Goal: Information Seeking & Learning: Learn about a topic

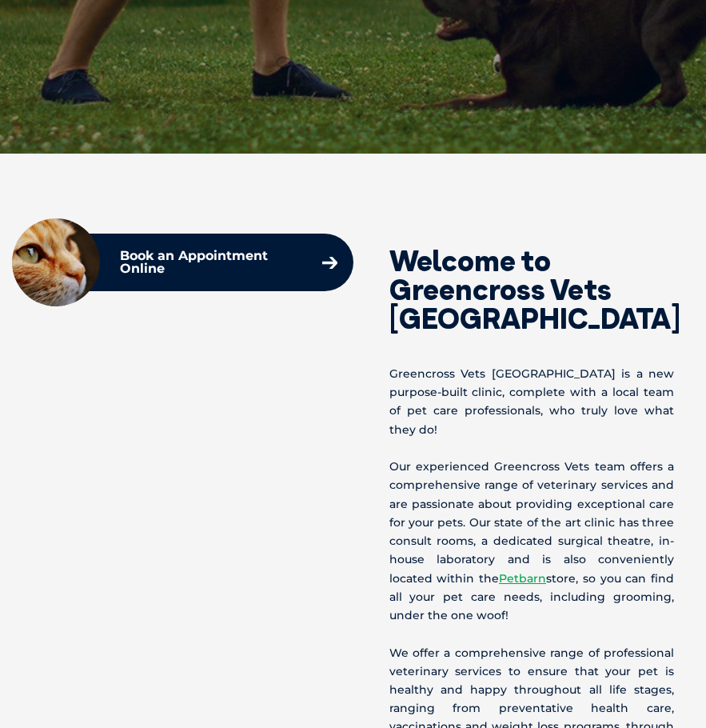
scroll to position [640, 0]
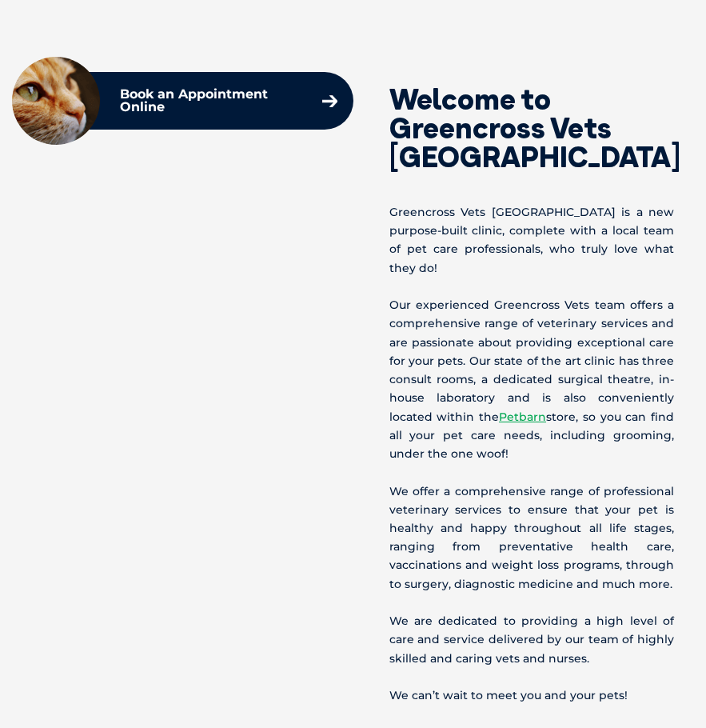
click at [549, 296] on p "Our experienced Greencross Vets team offers a comprehensive range of veterinary…" at bounding box center [533, 379] width 286 height 167
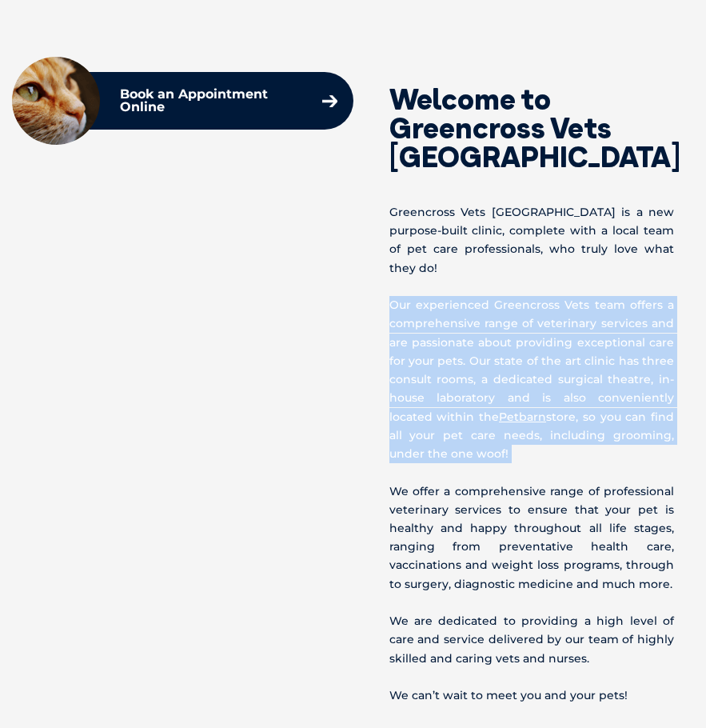
click at [549, 296] on p "Our experienced Greencross Vets team offers a comprehensive range of veterinary…" at bounding box center [533, 379] width 286 height 167
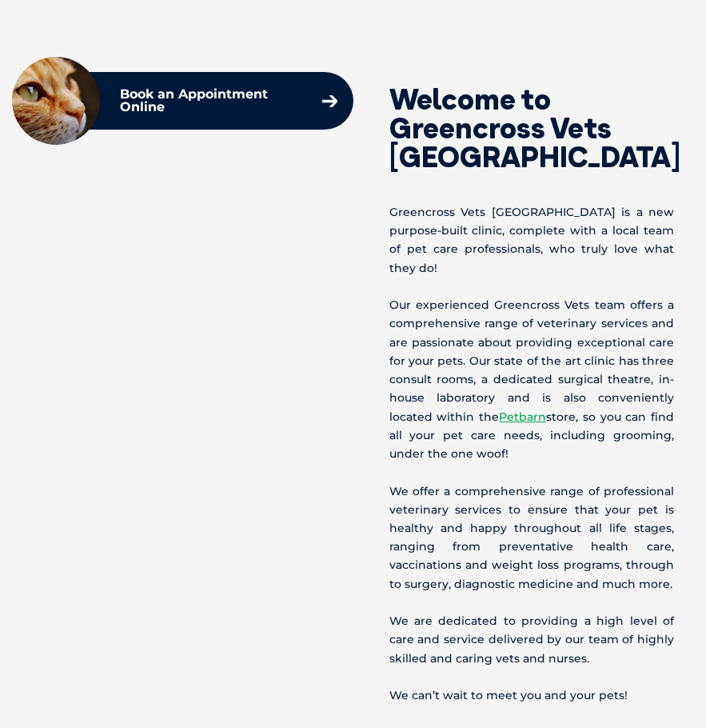
click at [566, 222] on p "Greencross Vets [GEOGRAPHIC_DATA] is a new purpose-built clinic, complete with …" at bounding box center [533, 240] width 286 height 74
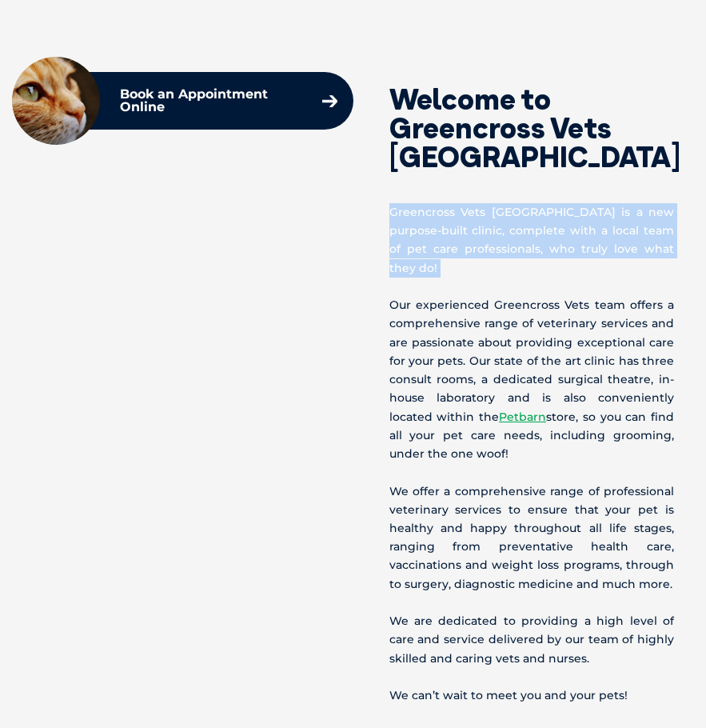
click at [566, 222] on p "Greencross Vets [GEOGRAPHIC_DATA] is a new purpose-built clinic, complete with …" at bounding box center [533, 240] width 286 height 74
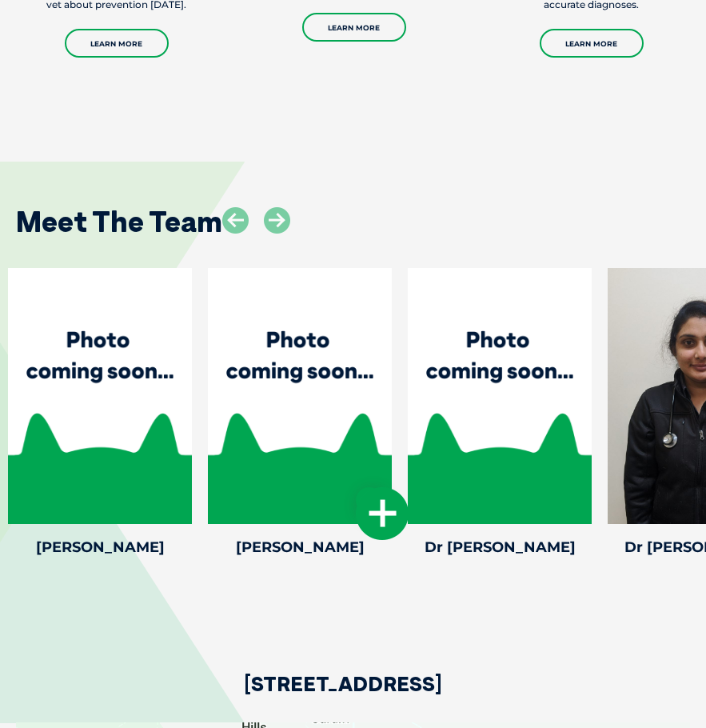
scroll to position [2240, 0]
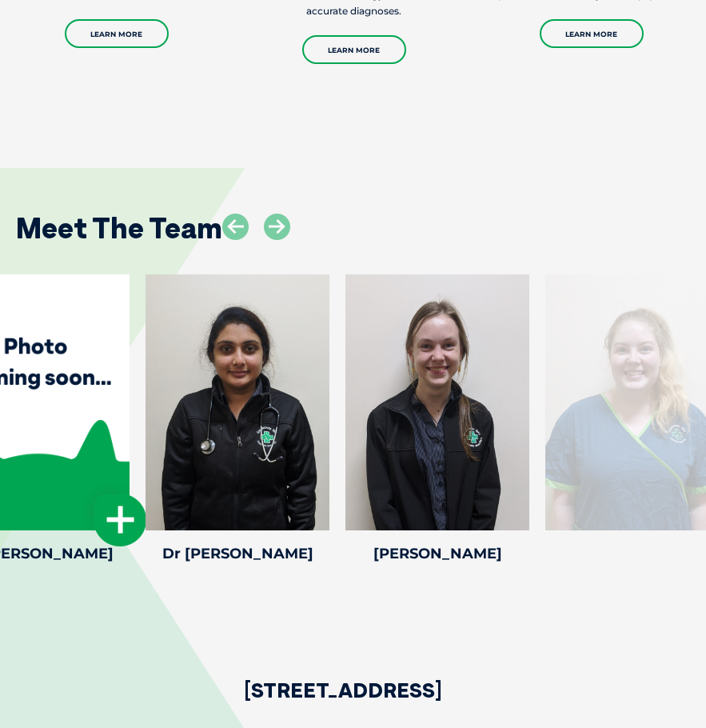
drag, startPoint x: 488, startPoint y: 440, endPoint x: 26, endPoint y: 438, distance: 462.4
click at [26, 438] on div at bounding box center [38, 402] width 184 height 256
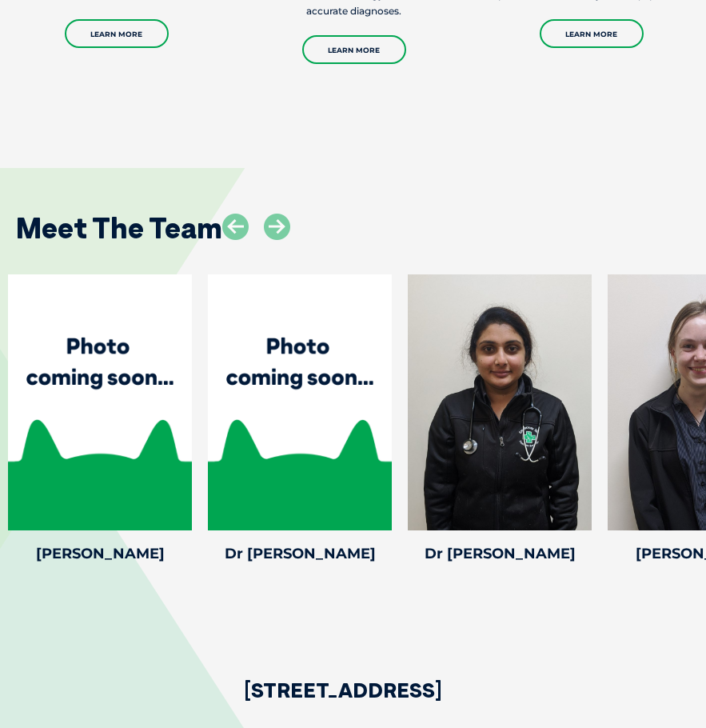
drag, startPoint x: 543, startPoint y: 425, endPoint x: -1, endPoint y: 435, distance: 544.1
click at [0, 435] on html "Greencross Vets Search for: Search Find Your Local Greencross Vet WebVet Book O…" at bounding box center [353, 185] width 706 height 4850
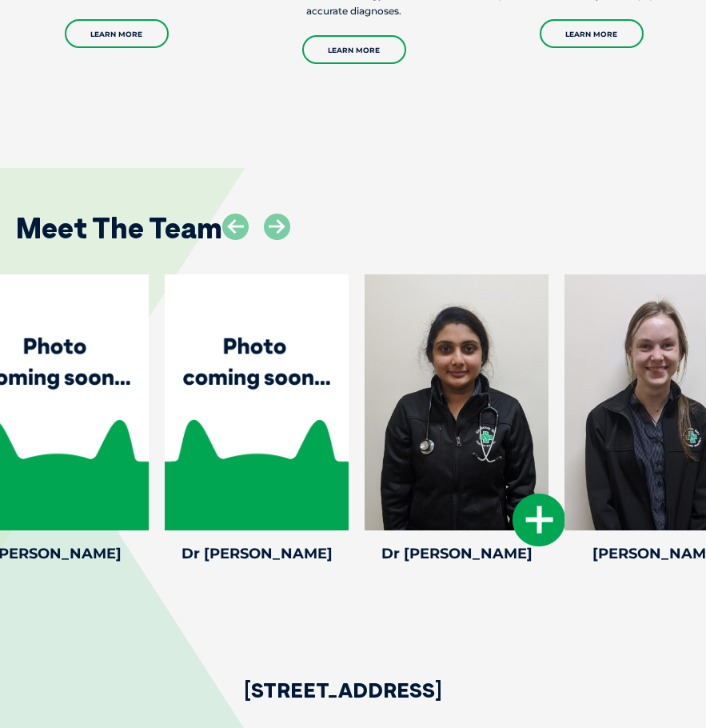
drag, startPoint x: 502, startPoint y: 412, endPoint x: 57, endPoint y: 434, distance: 446.2
click at [365, 436] on div at bounding box center [457, 402] width 184 height 256
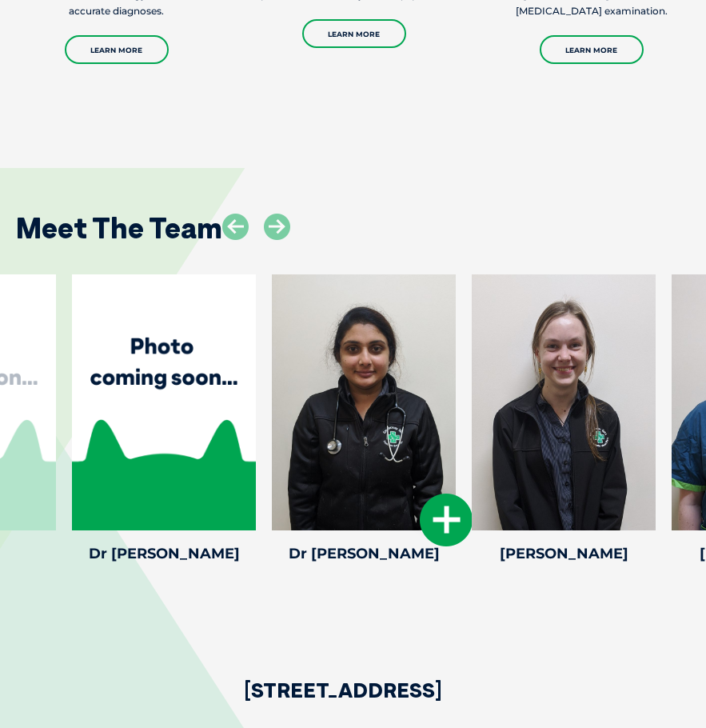
drag, startPoint x: 334, startPoint y: 372, endPoint x: 656, endPoint y: 366, distance: 322.5
click at [456, 366] on div at bounding box center [364, 402] width 184 height 256
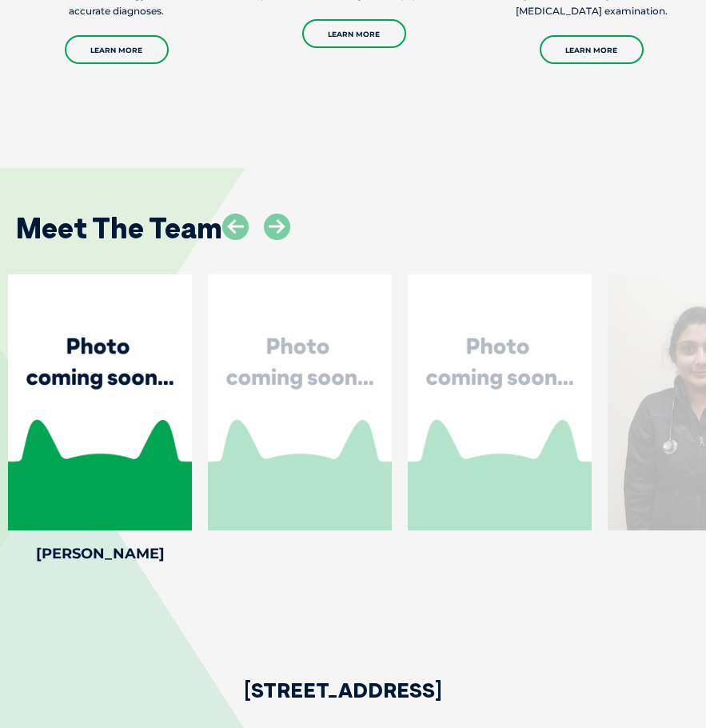
drag, startPoint x: 301, startPoint y: 374, endPoint x: 714, endPoint y: 373, distance: 412.8
click at [706, 373] on html "Greencross Vets Search for: Search Find Your Local Greencross Vet WebVet Book O…" at bounding box center [353, 185] width 706 height 4850
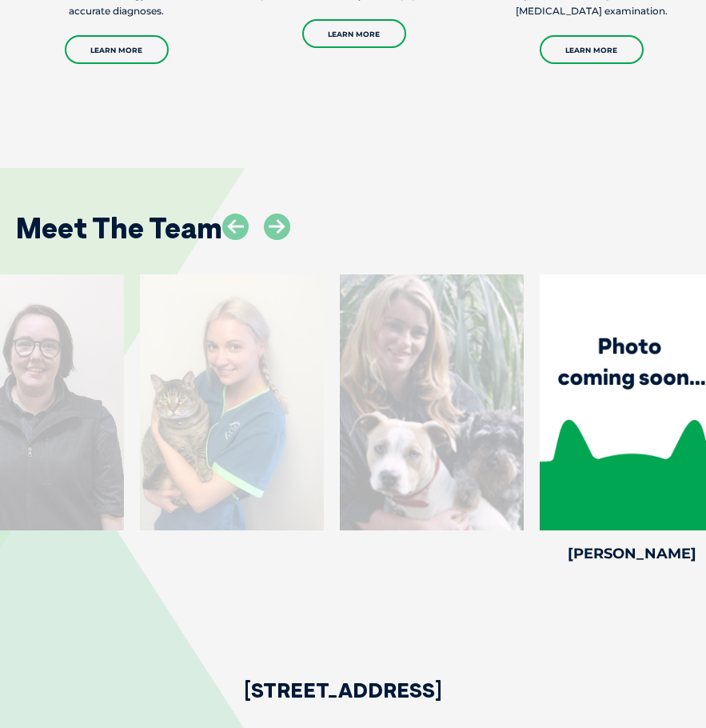
drag, startPoint x: 142, startPoint y: 407, endPoint x: 772, endPoint y: 389, distance: 629.9
click at [706, 389] on html "Greencross Vets Search for: Search Find Your Local Greencross Vet WebVet Book O…" at bounding box center [353, 185] width 706 height 4850
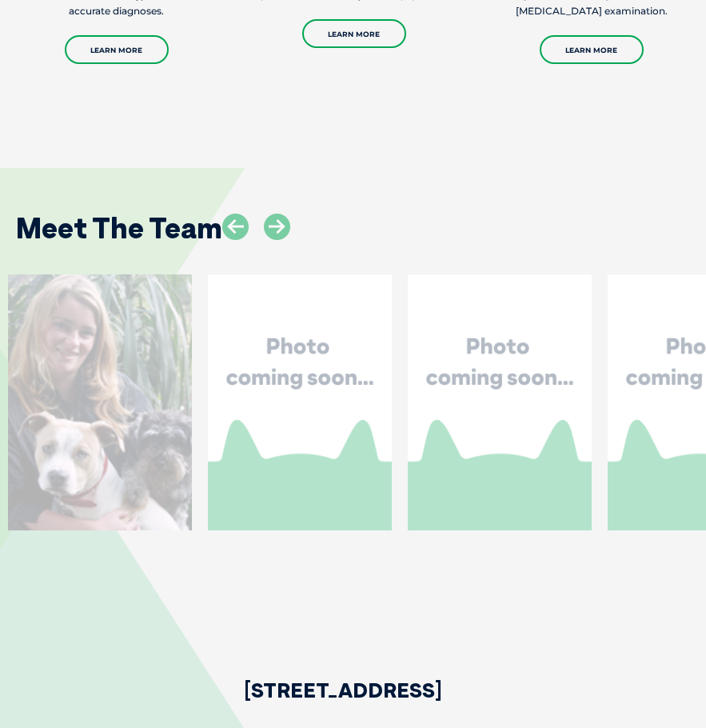
drag, startPoint x: 233, startPoint y: 382, endPoint x: 652, endPoint y: 377, distance: 419.3
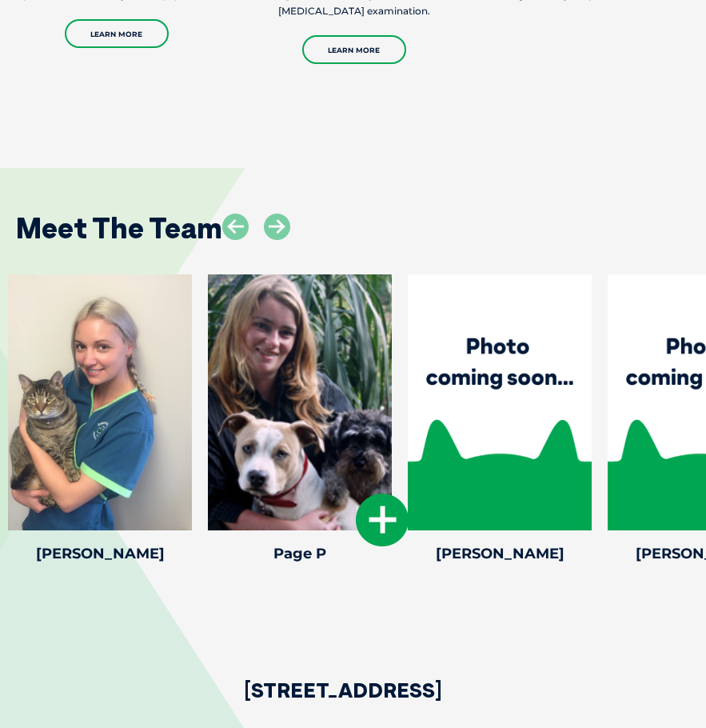
click at [340, 404] on div at bounding box center [300, 402] width 184 height 256
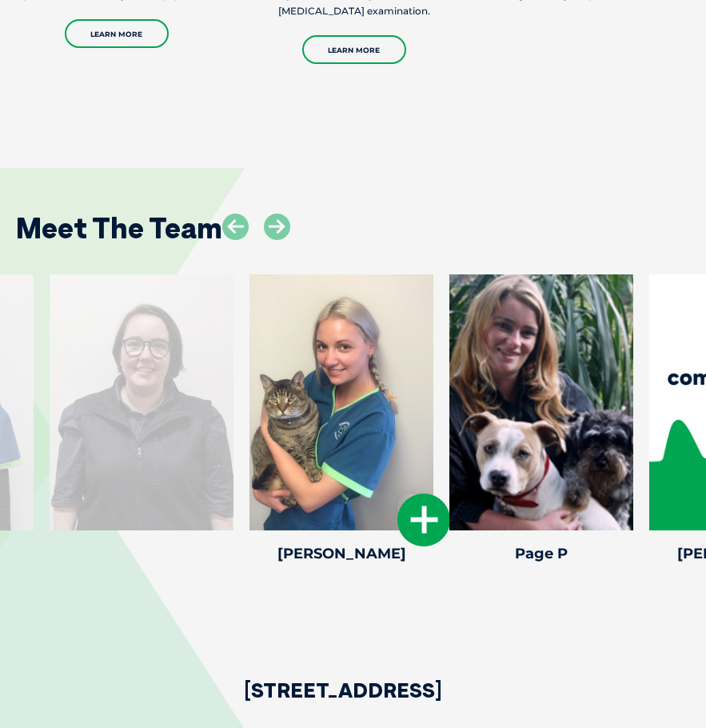
drag, startPoint x: 427, startPoint y: 390, endPoint x: 411, endPoint y: 391, distance: 16.1
click at [484, 390] on div at bounding box center [542, 402] width 184 height 256
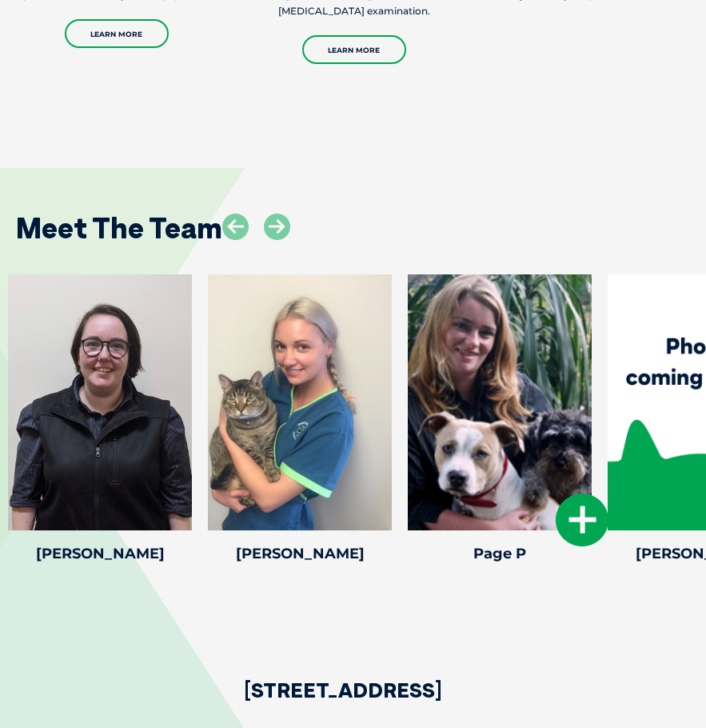
drag, startPoint x: 158, startPoint y: 378, endPoint x: 437, endPoint y: 378, distance: 278.4
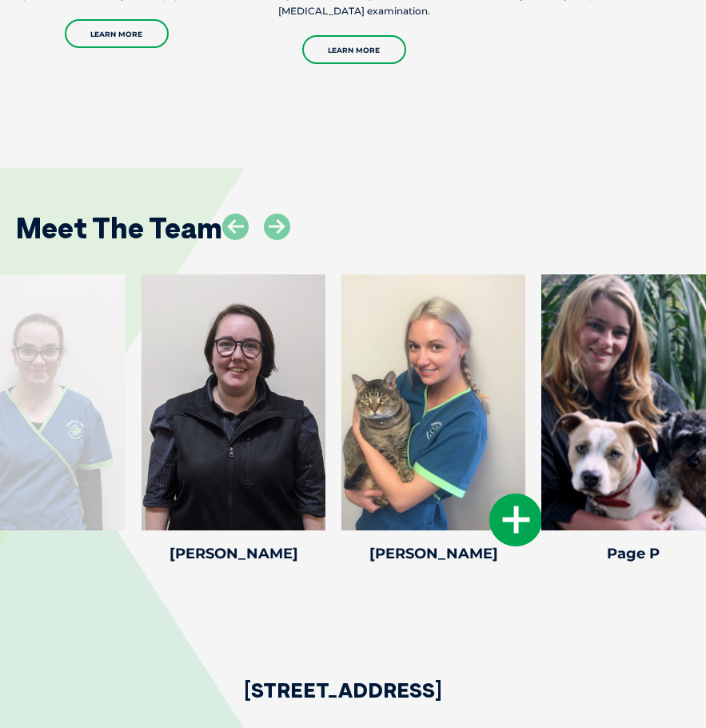
drag, startPoint x: 278, startPoint y: 378, endPoint x: 625, endPoint y: 356, distance: 347.1
click at [526, 357] on div at bounding box center [434, 402] width 184 height 256
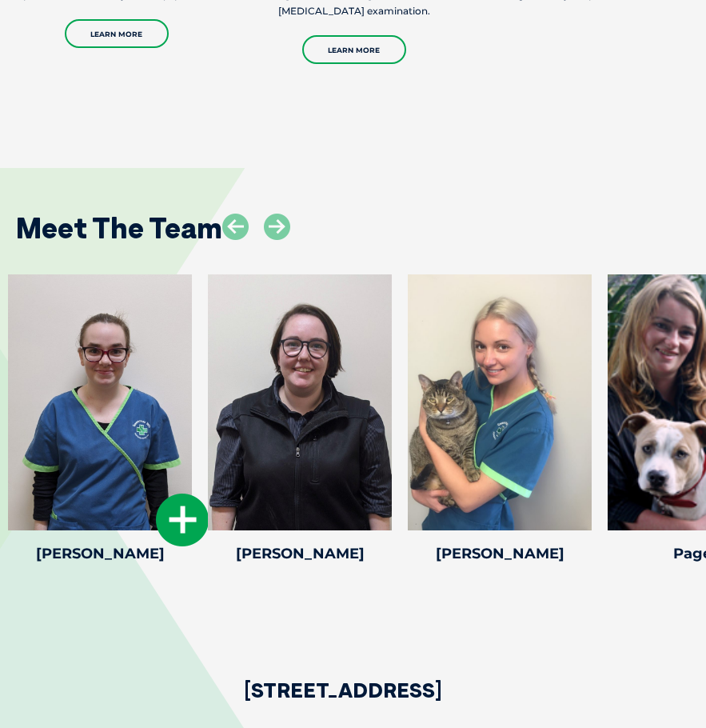
drag, startPoint x: 182, startPoint y: 368, endPoint x: 559, endPoint y: 359, distance: 376.9
click at [192, 359] on div at bounding box center [100, 402] width 184 height 256
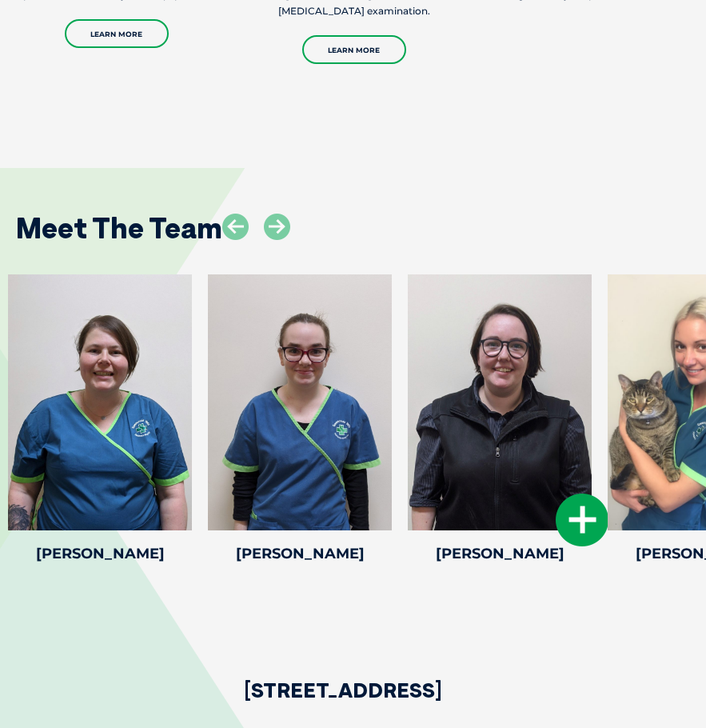
drag, startPoint x: 384, startPoint y: 366, endPoint x: 570, endPoint y: 361, distance: 186.5
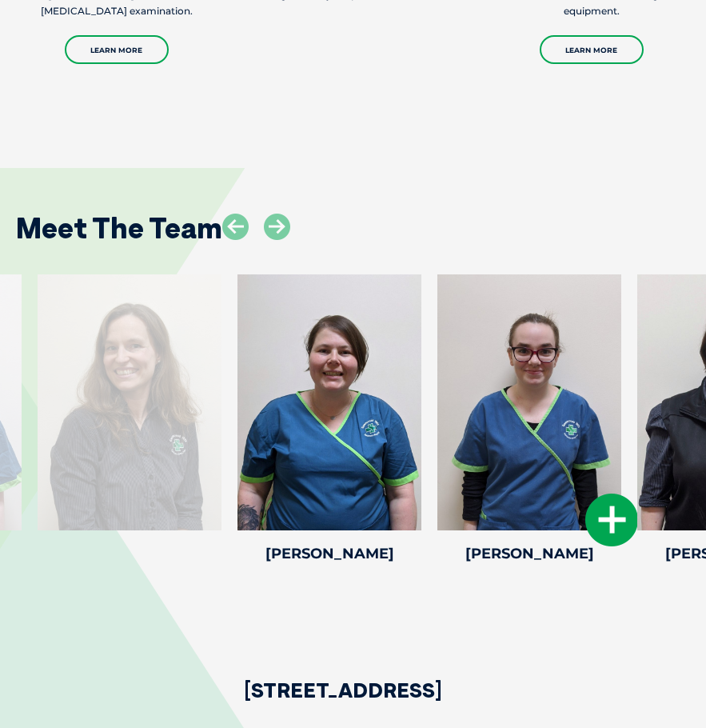
drag, startPoint x: 377, startPoint y: 366, endPoint x: 516, endPoint y: 372, distance: 139.3
click at [548, 366] on div at bounding box center [530, 402] width 184 height 256
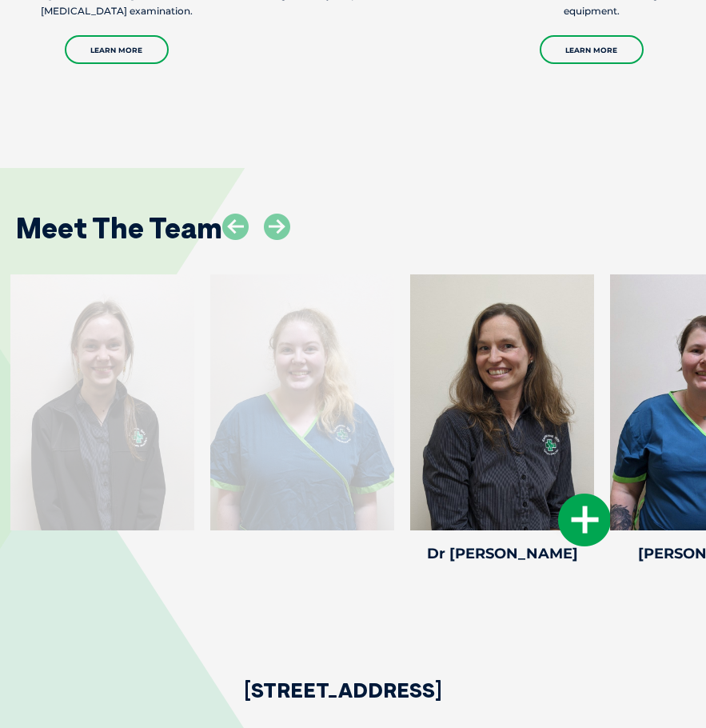
drag, startPoint x: 138, startPoint y: 387, endPoint x: 538, endPoint y: 378, distance: 400.1
click at [538, 378] on div at bounding box center [502, 402] width 184 height 256
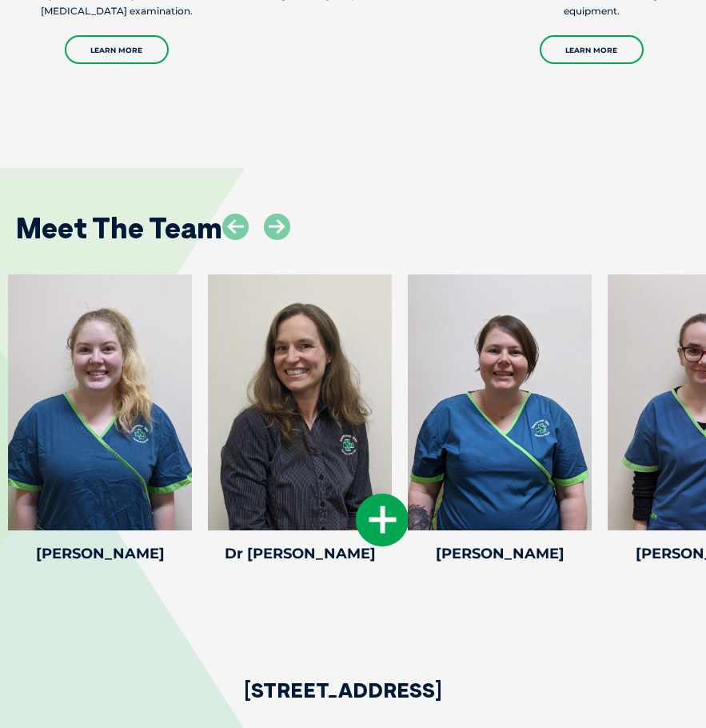
drag, startPoint x: 311, startPoint y: 386, endPoint x: 563, endPoint y: 387, distance: 252.0
click at [392, 387] on div at bounding box center [300, 402] width 184 height 256
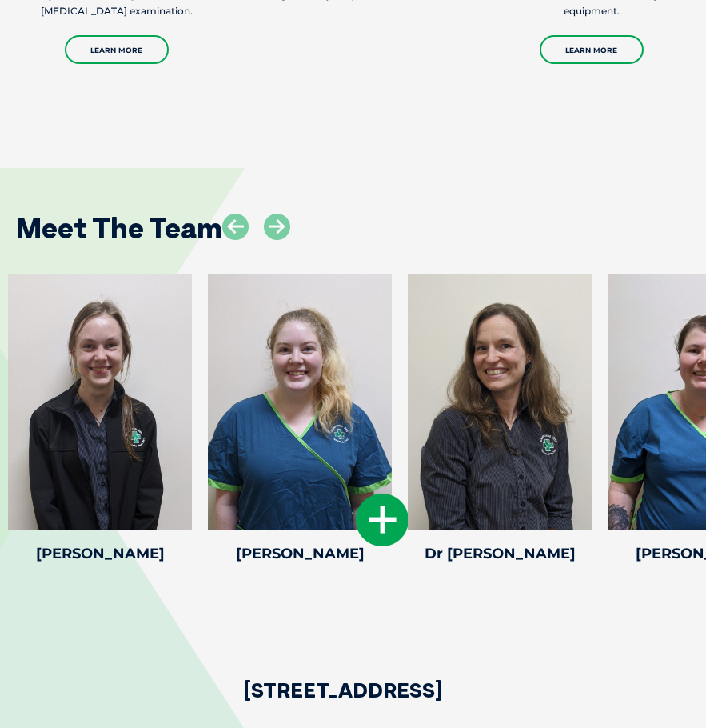
drag, startPoint x: 310, startPoint y: 386, endPoint x: 630, endPoint y: 384, distance: 320.8
click at [392, 382] on div at bounding box center [300, 402] width 184 height 256
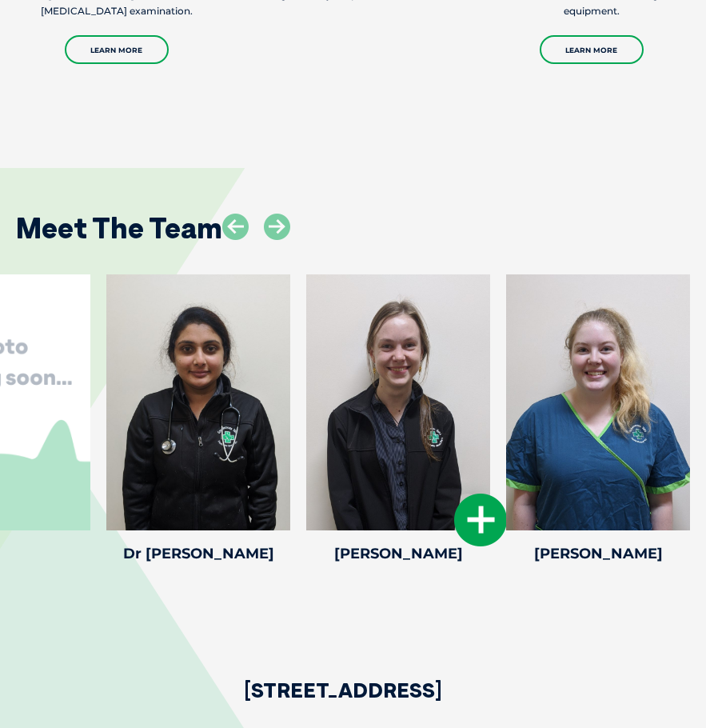
drag, startPoint x: 299, startPoint y: 385, endPoint x: 510, endPoint y: 381, distance: 210.5
click at [498, 381] on div "[PERSON_NAME] [PERSON_NAME] Receptionist [PERSON_NAME] is our wonderful recepti…" at bounding box center [398, 421] width 200 height 294
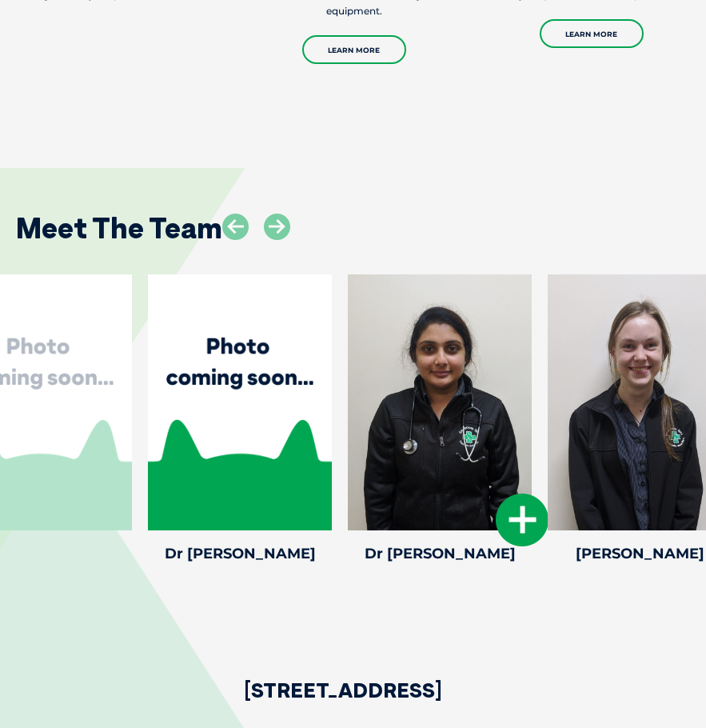
drag, startPoint x: 298, startPoint y: 377, endPoint x: 562, endPoint y: 365, distance: 263.5
click at [532, 365] on div at bounding box center [440, 402] width 184 height 256
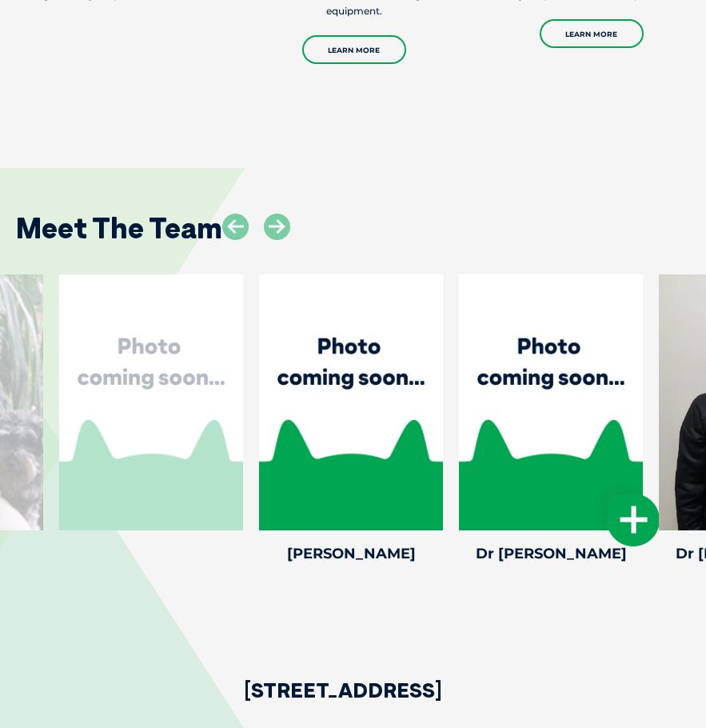
drag, startPoint x: 242, startPoint y: 371, endPoint x: 646, endPoint y: 357, distance: 404.3
click at [643, 355] on div at bounding box center [551, 402] width 184 height 256
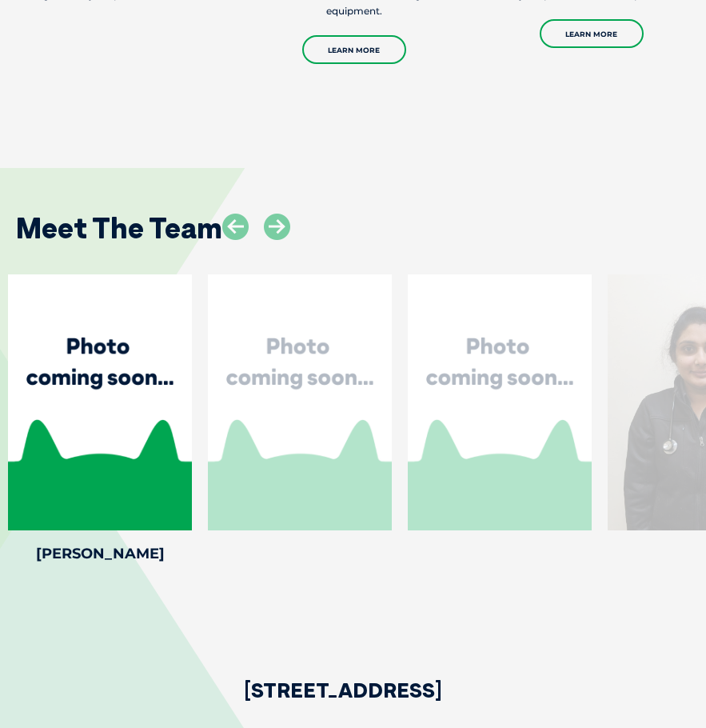
drag, startPoint x: 290, startPoint y: 371, endPoint x: 593, endPoint y: 367, distance: 302.4
click at [392, 367] on div at bounding box center [300, 402] width 184 height 256
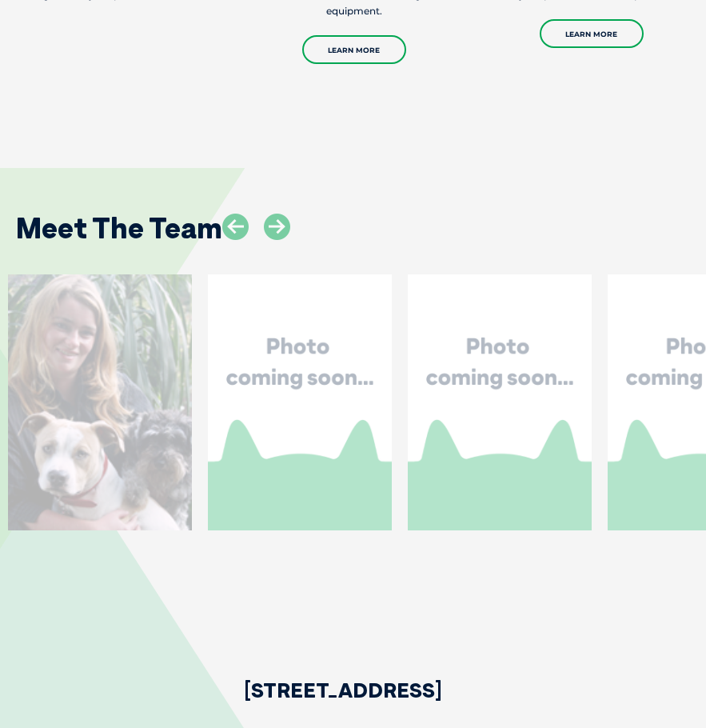
drag, startPoint x: 428, startPoint y: 374, endPoint x: 666, endPoint y: 369, distance: 238.5
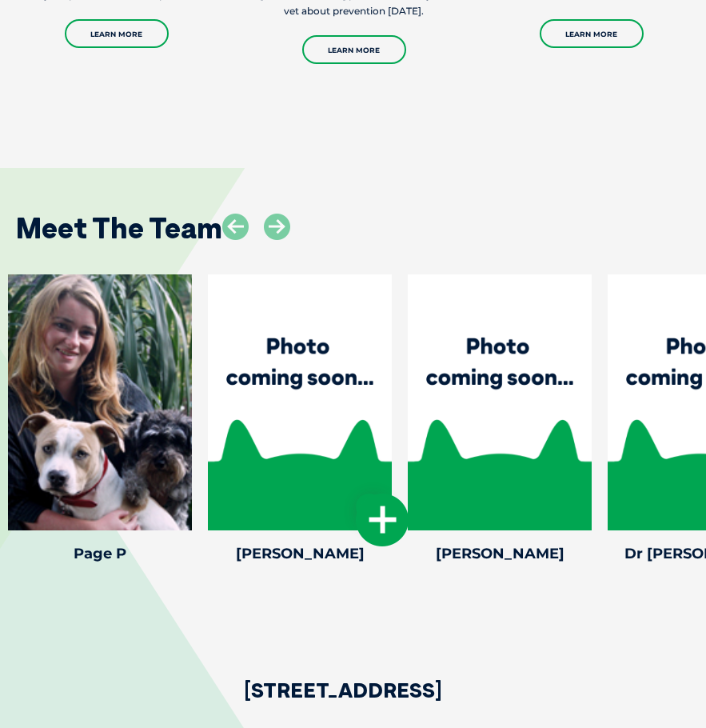
click at [386, 498] on icon at bounding box center [382, 520] width 53 height 53
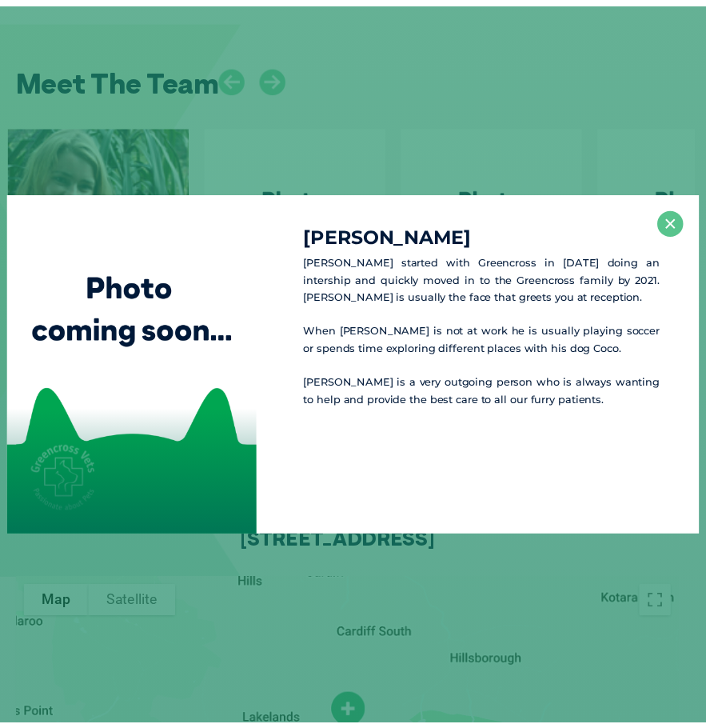
scroll to position [2403, 0]
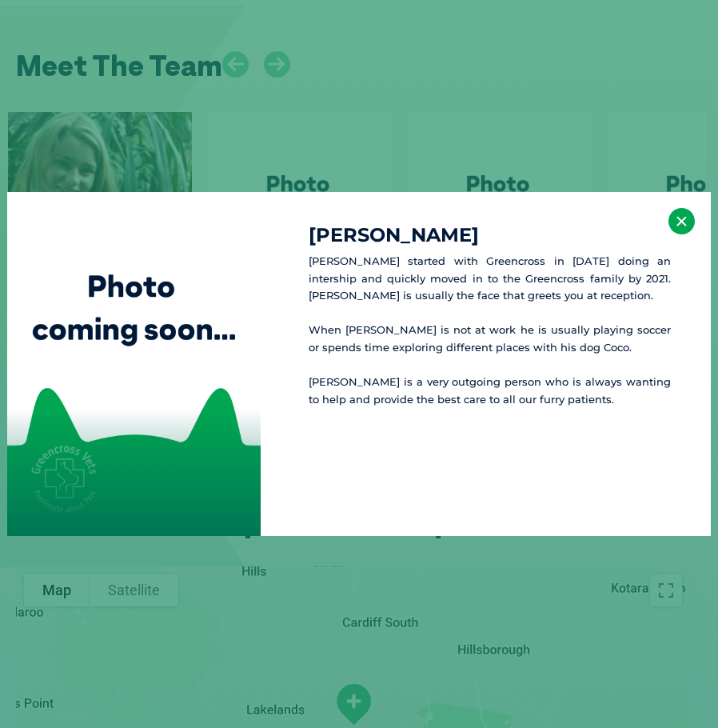
click at [682, 221] on button "×" at bounding box center [682, 221] width 26 height 26
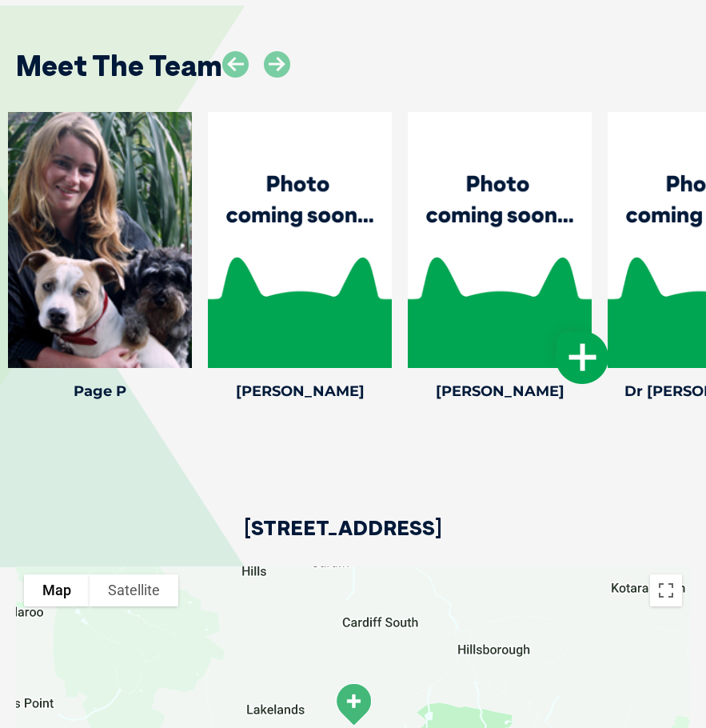
drag, startPoint x: 340, startPoint y: 242, endPoint x: 282, endPoint y: 248, distance: 58.0
click at [408, 248] on div at bounding box center [500, 240] width 184 height 256
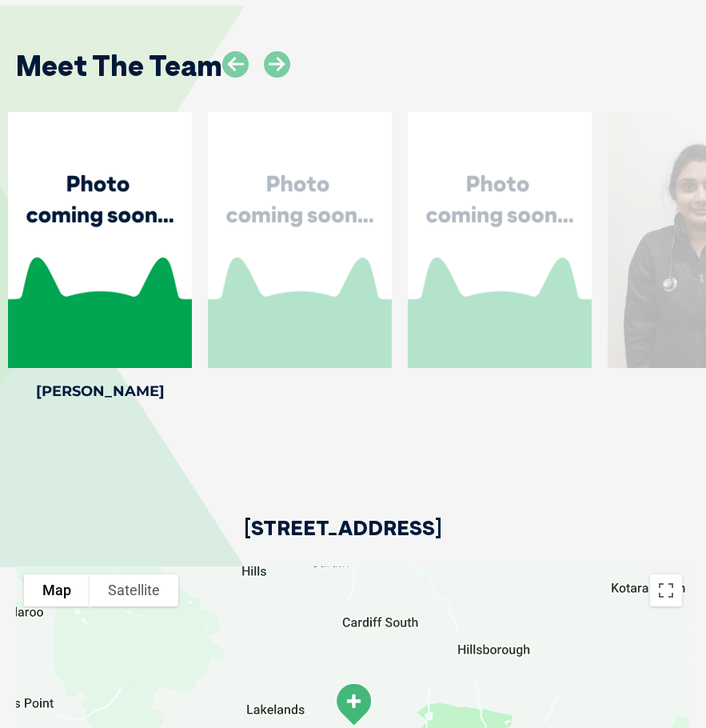
click at [389, 345] on div at bounding box center [300, 240] width 184 height 256
click at [349, 310] on div at bounding box center [300, 240] width 184 height 256
drag, startPoint x: 252, startPoint y: 314, endPoint x: 180, endPoint y: 309, distance: 72.2
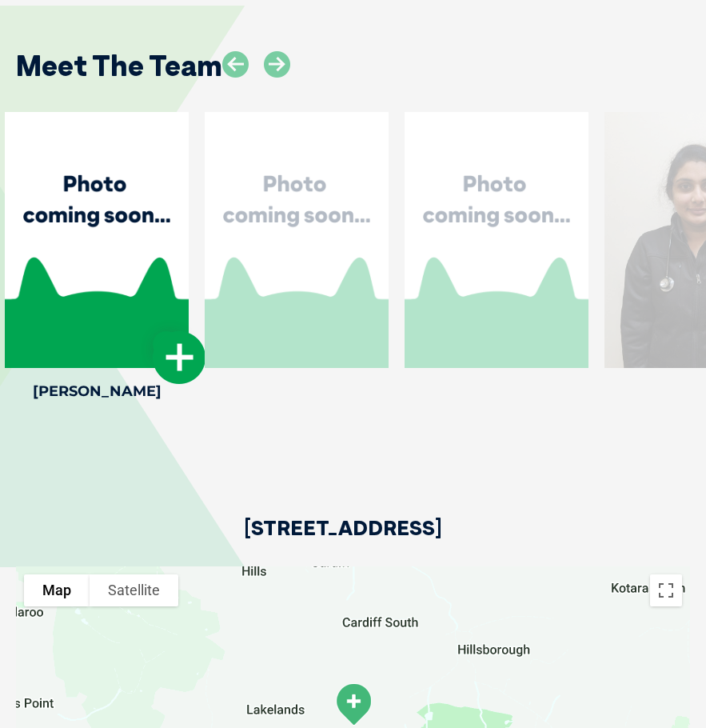
drag, startPoint x: 324, startPoint y: 218, endPoint x: 175, endPoint y: 231, distance: 149.4
drag, startPoint x: 356, startPoint y: 303, endPoint x: 468, endPoint y: 296, distance: 112.2
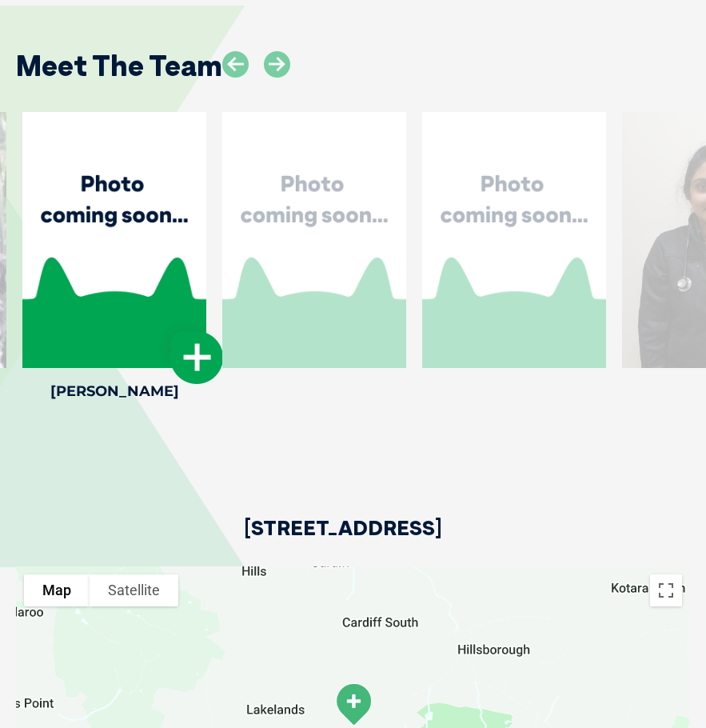
drag, startPoint x: 212, startPoint y: 223, endPoint x: 507, endPoint y: 211, distance: 295.5
click at [406, 206] on div at bounding box center [314, 240] width 184 height 256
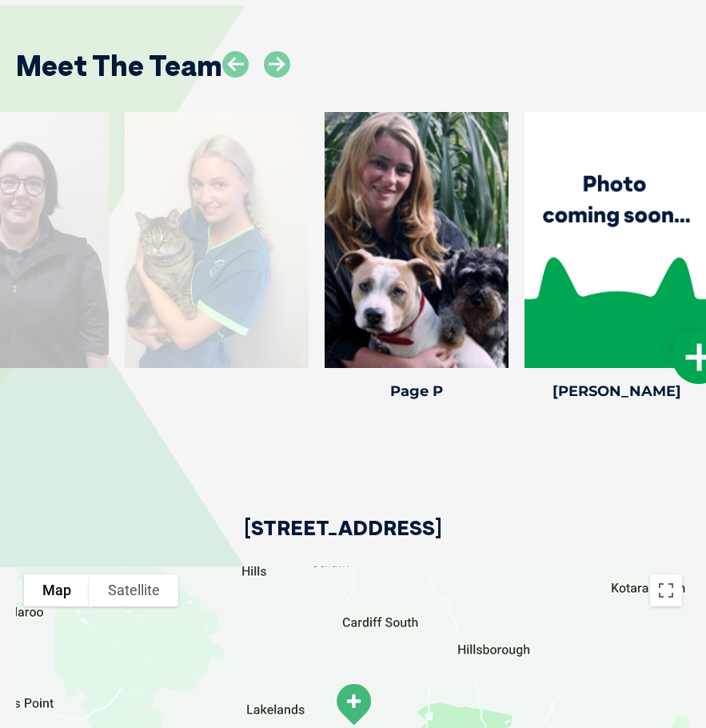
drag, startPoint x: 314, startPoint y: 243, endPoint x: 642, endPoint y: 242, distance: 328.8
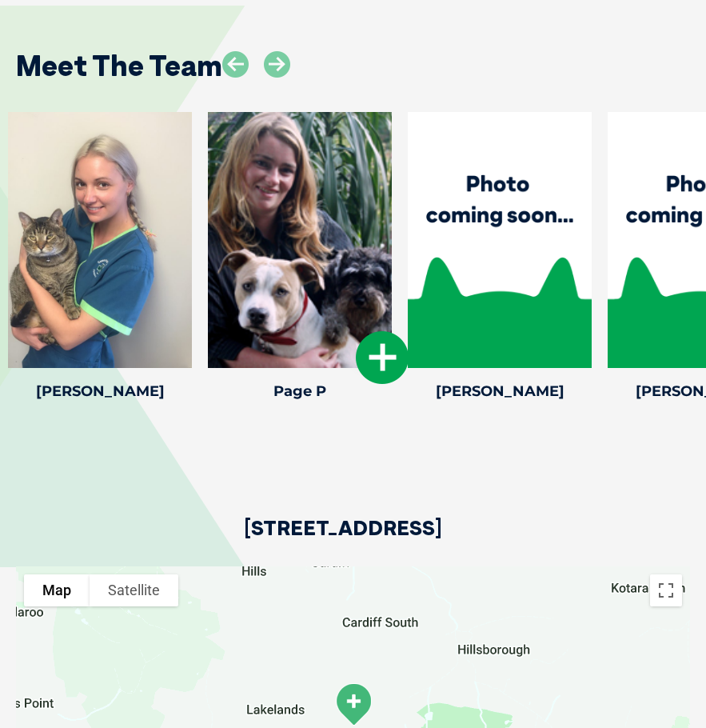
click at [377, 331] on icon at bounding box center [382, 357] width 53 height 53
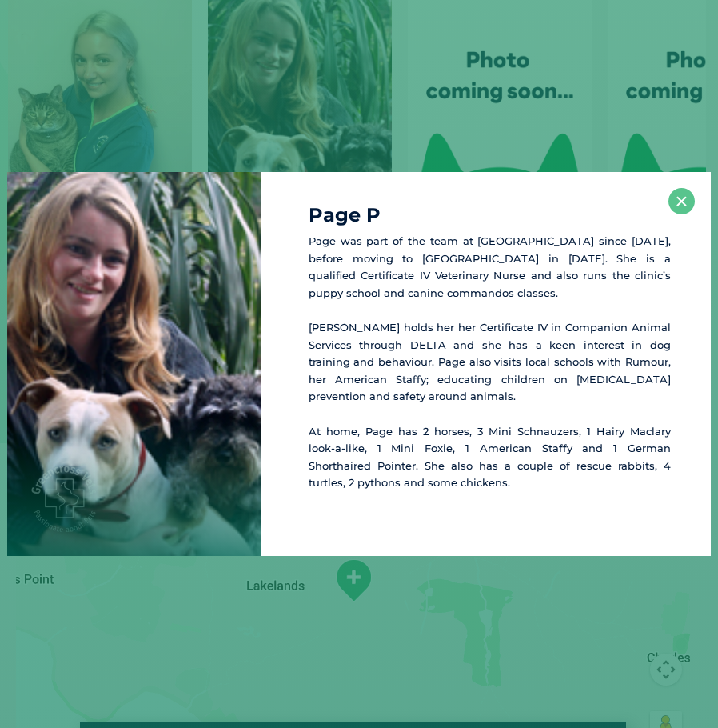
scroll to position [2549, 0]
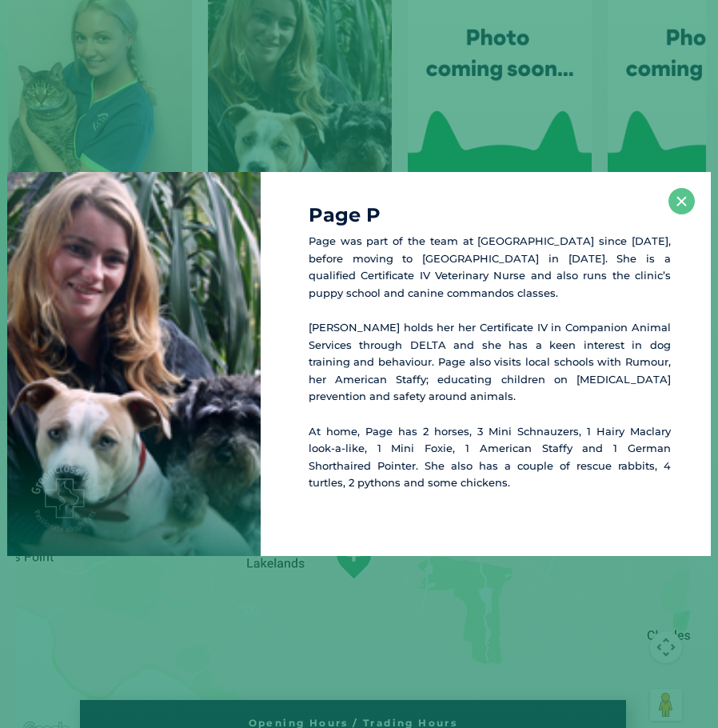
click at [263, 133] on div "Page [PERSON_NAME] was part of the team at [GEOGRAPHIC_DATA] since [DATE], befo…" at bounding box center [359, 364] width 718 height 728
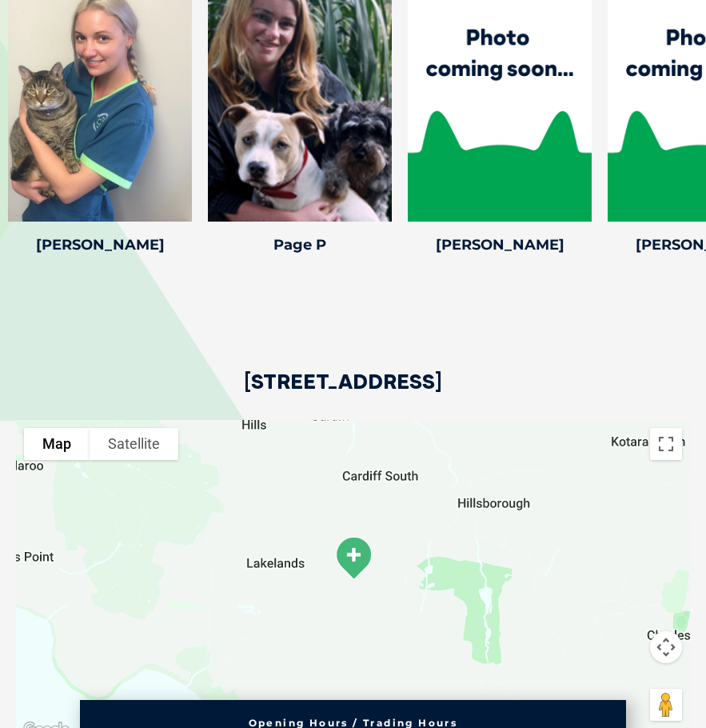
drag, startPoint x: 273, startPoint y: 151, endPoint x: 263, endPoint y: 282, distance: 131.6
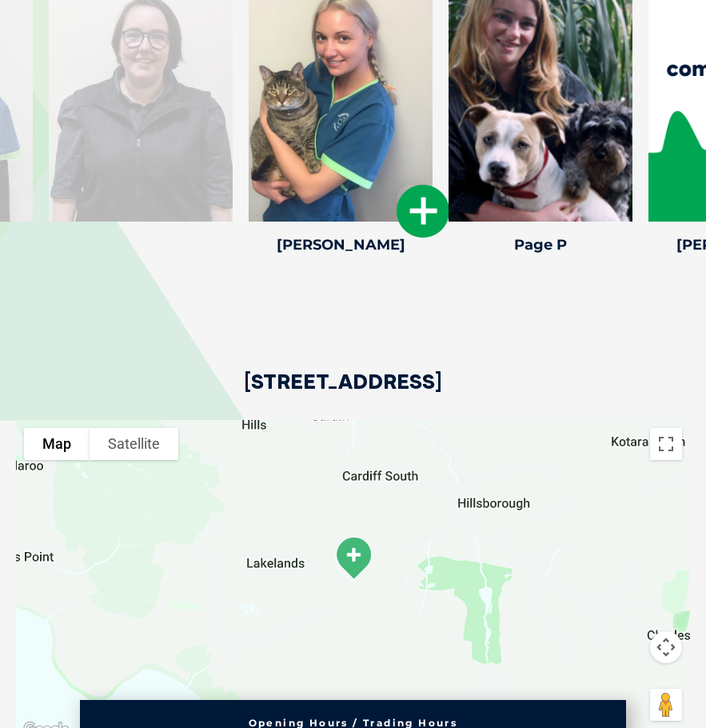
drag, startPoint x: 159, startPoint y: 146, endPoint x: 406, endPoint y: 126, distance: 247.2
click at [407, 126] on div at bounding box center [341, 94] width 184 height 256
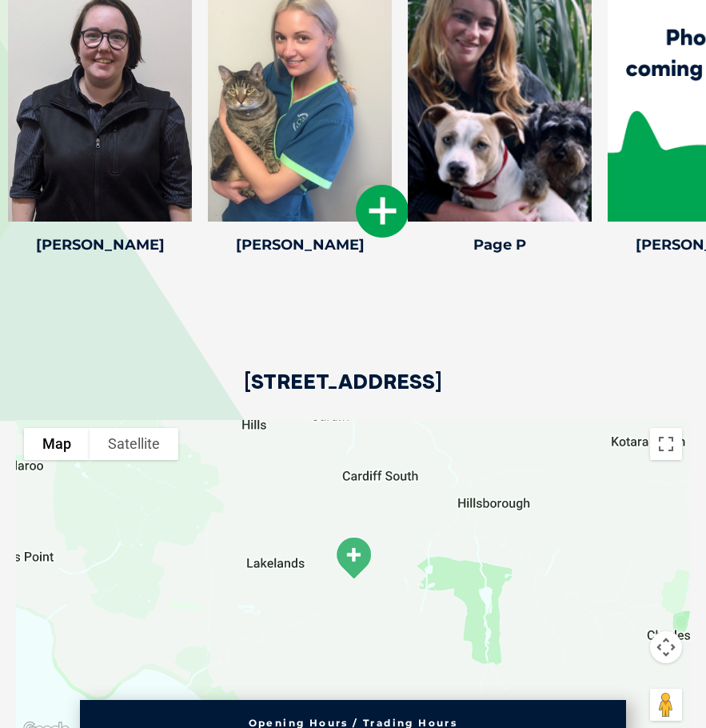
click at [382, 198] on icon at bounding box center [382, 211] width 53 height 53
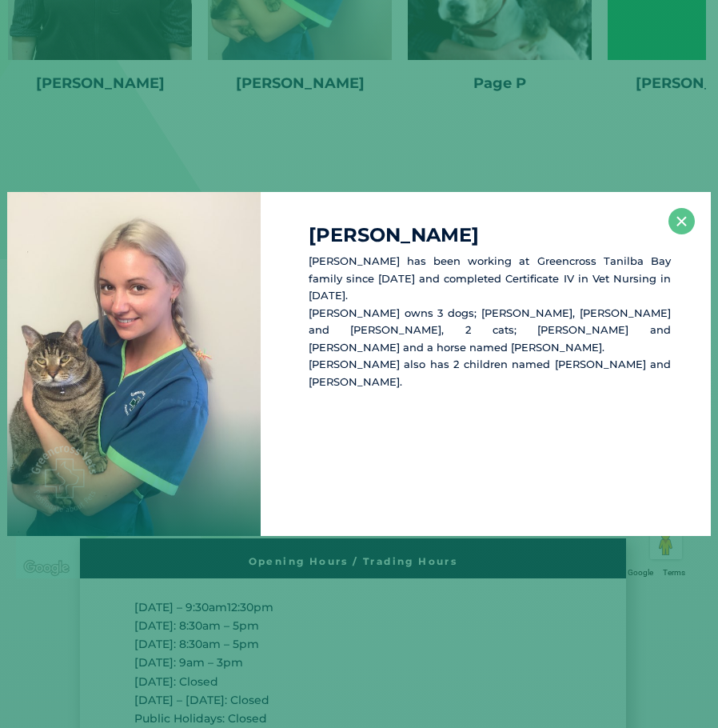
scroll to position [2711, 0]
click at [338, 110] on div "[PERSON_NAME] [PERSON_NAME] has been working at [GEOGRAPHIC_DATA] family since …" at bounding box center [359, 364] width 718 height 728
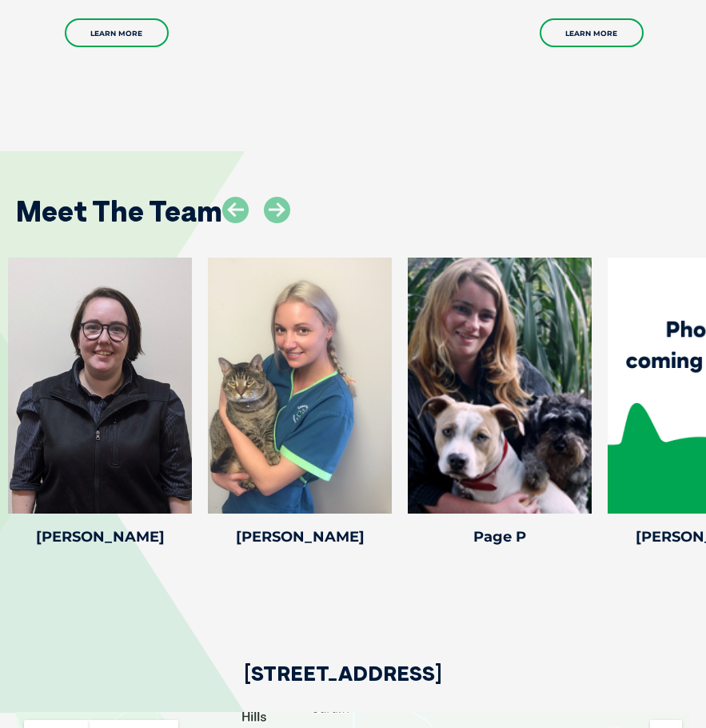
scroll to position [2231, 0]
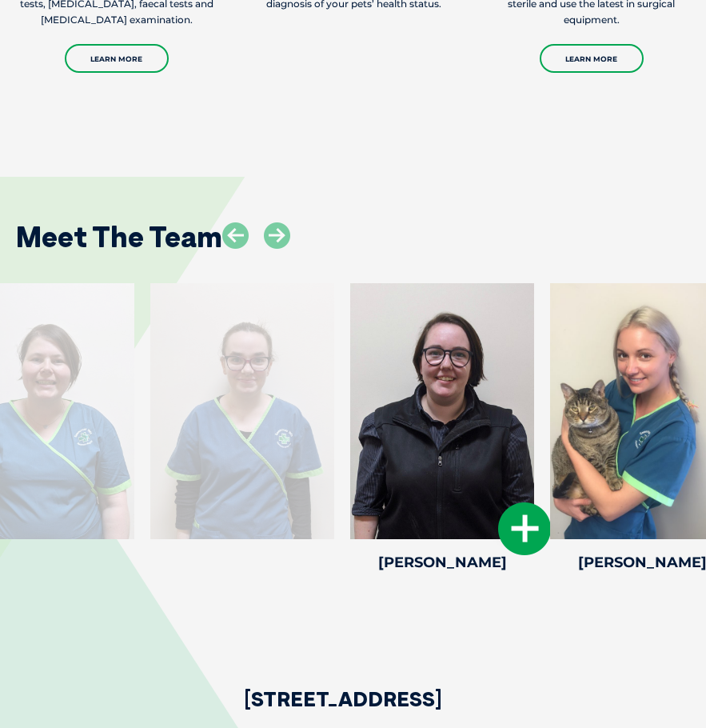
drag, startPoint x: 170, startPoint y: 353, endPoint x: 513, endPoint y: 360, distance: 342.5
click at [513, 360] on div at bounding box center [442, 411] width 184 height 256
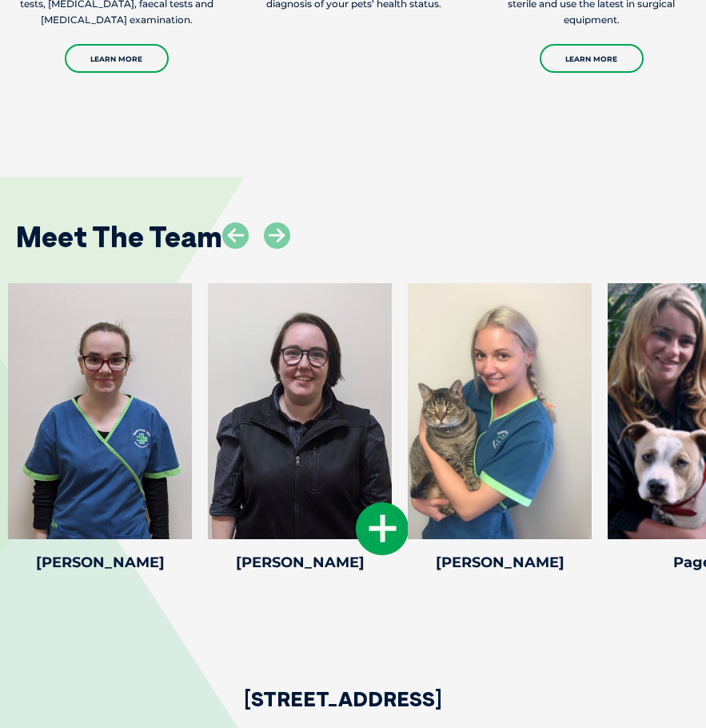
click at [365, 519] on icon at bounding box center [382, 528] width 53 height 53
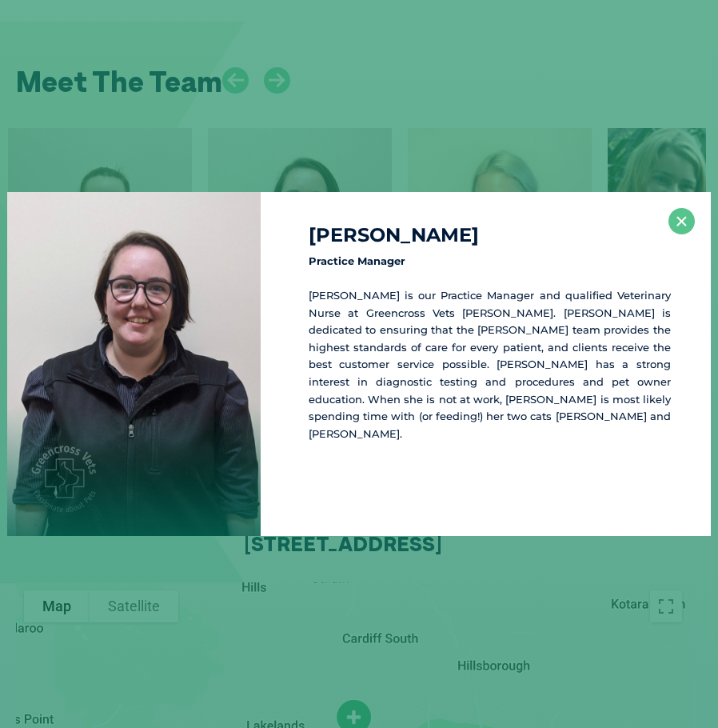
scroll to position [2394, 0]
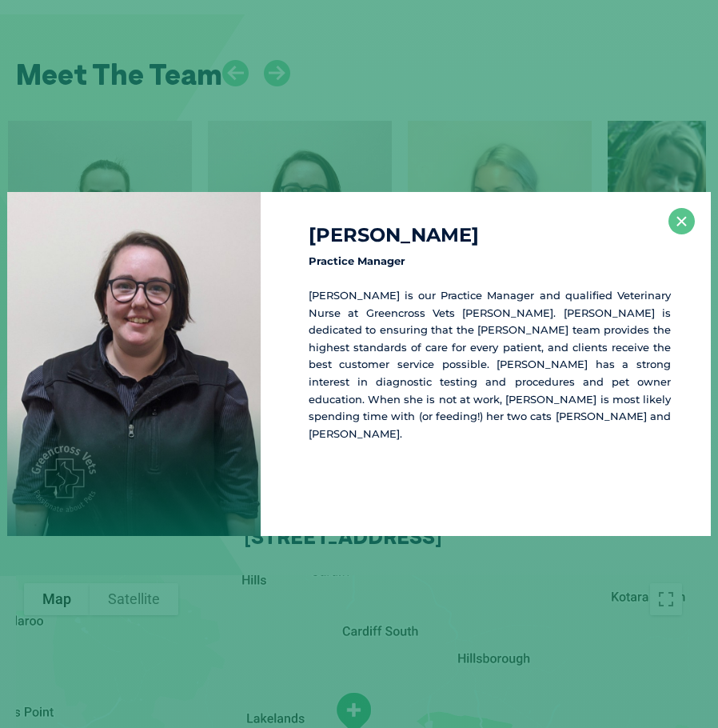
click at [375, 154] on div "[PERSON_NAME] Practice Manager [PERSON_NAME] is our Practice Manager and qualif…" at bounding box center [359, 364] width 718 height 728
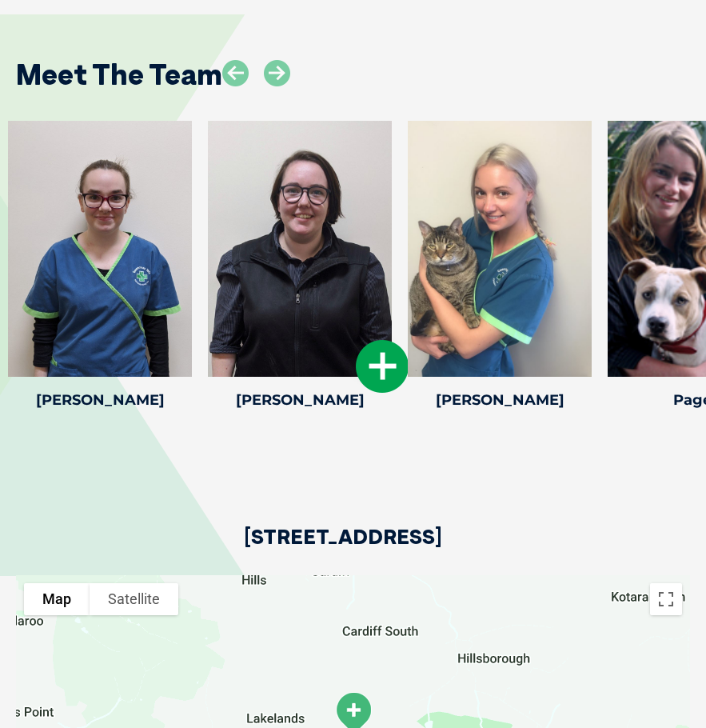
click at [378, 361] on icon at bounding box center [382, 366] width 53 height 53
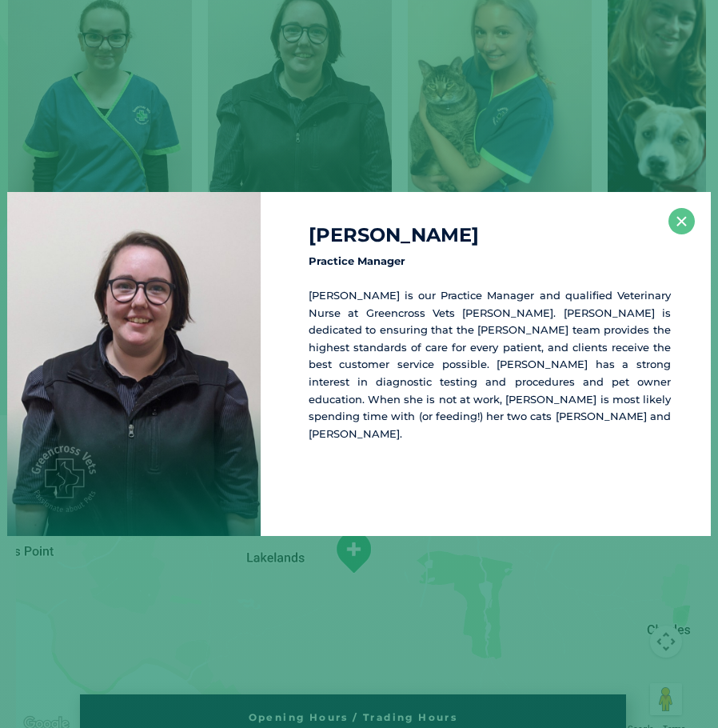
click at [435, 146] on div "[PERSON_NAME] Practice Manager [PERSON_NAME] is our Practice Manager and qualif…" at bounding box center [359, 364] width 718 height 728
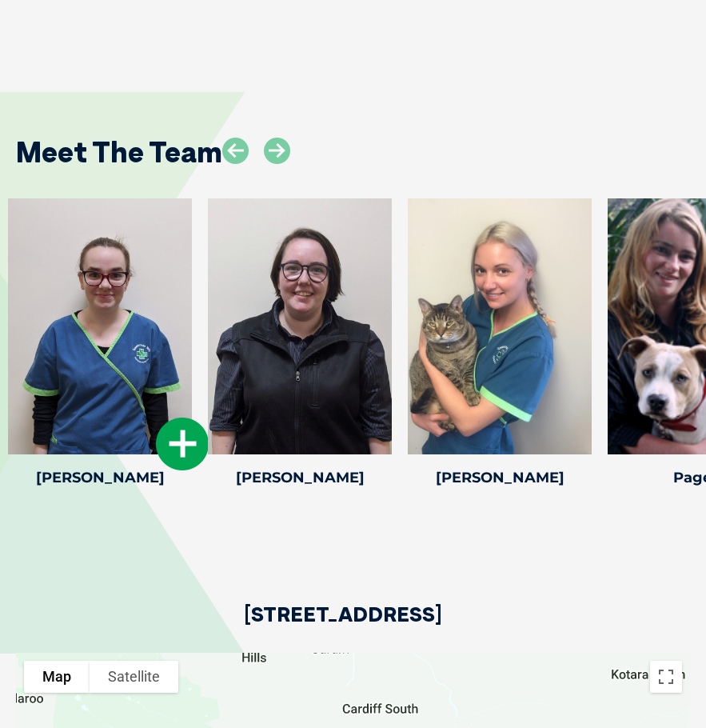
click at [183, 421] on icon at bounding box center [182, 444] width 53 height 53
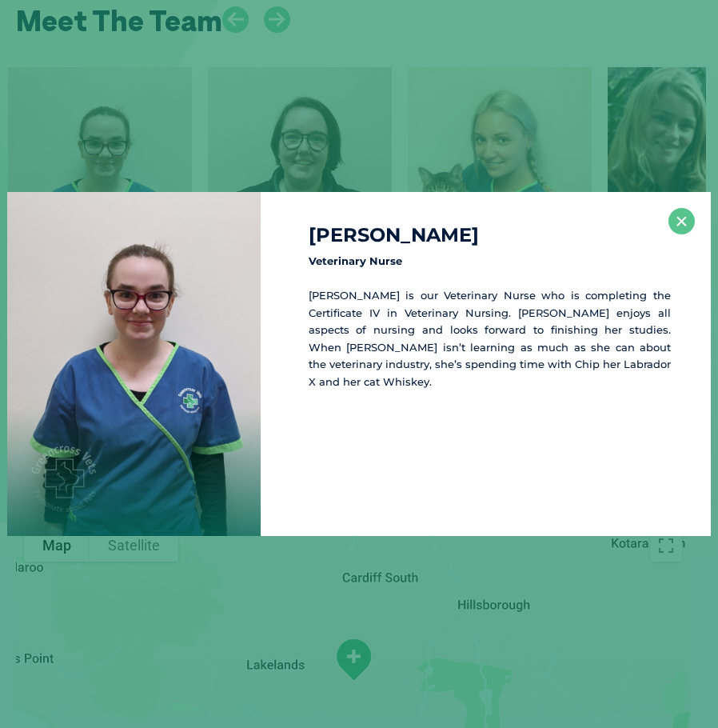
click at [328, 159] on div "[PERSON_NAME] Veterinary Nurse [PERSON_NAME] is our Veterinary Nurse who is com…" at bounding box center [359, 364] width 718 height 728
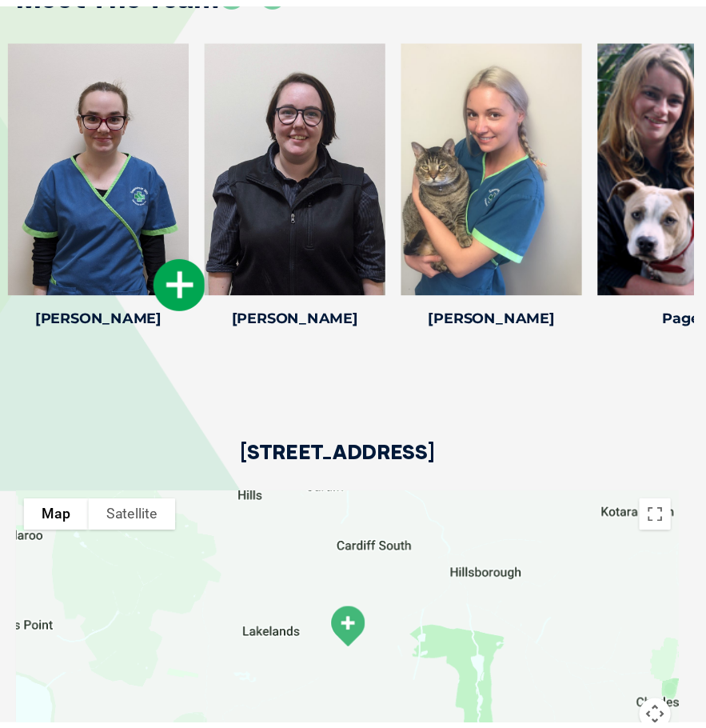
scroll to position [2479, 0]
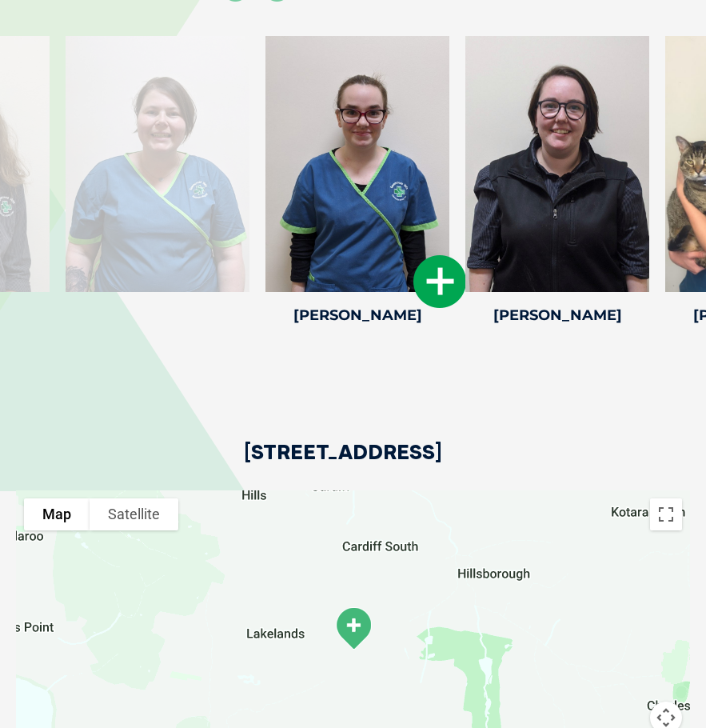
drag
click at [450, 180] on div at bounding box center [358, 164] width 184 height 256
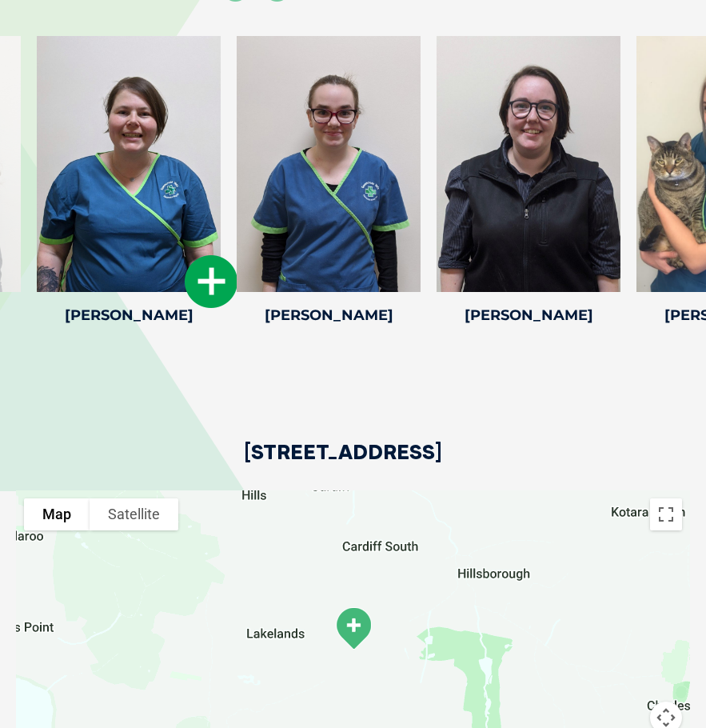
click at [221, 172] on div at bounding box center [129, 164] width 184 height 256
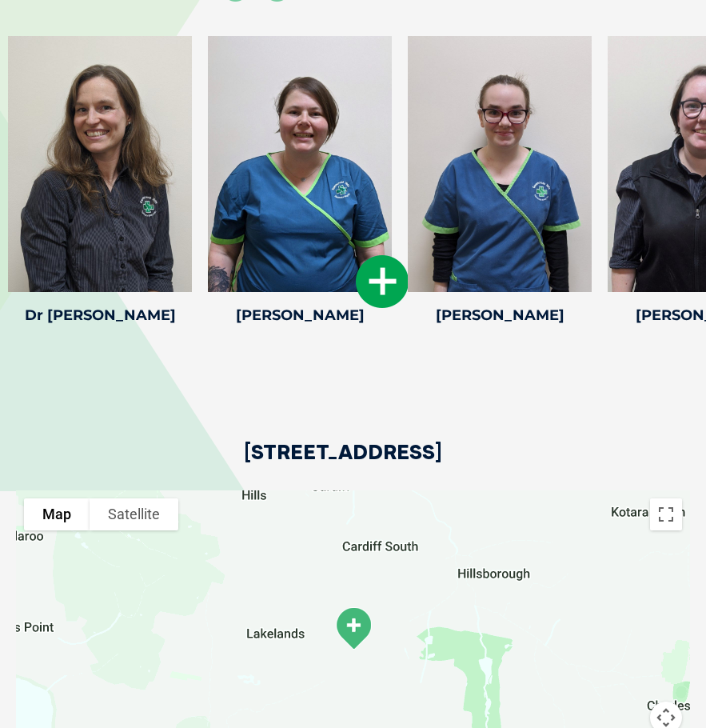
click at [377, 255] on icon at bounding box center [382, 281] width 53 height 53
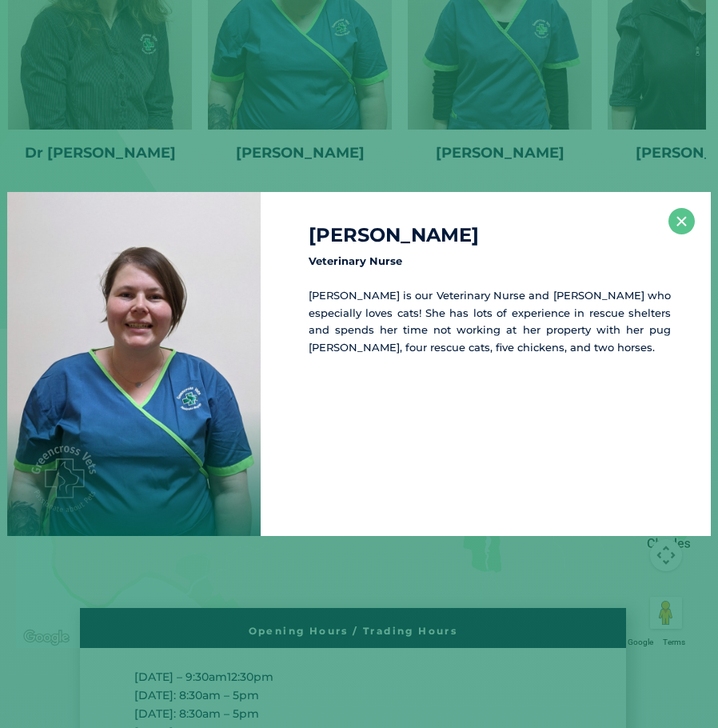
click at [379, 82] on div "[PERSON_NAME] Veterinary Nurse [PERSON_NAME] is our Veterinary Nurse and [PERSO…" at bounding box center [359, 364] width 718 height 728
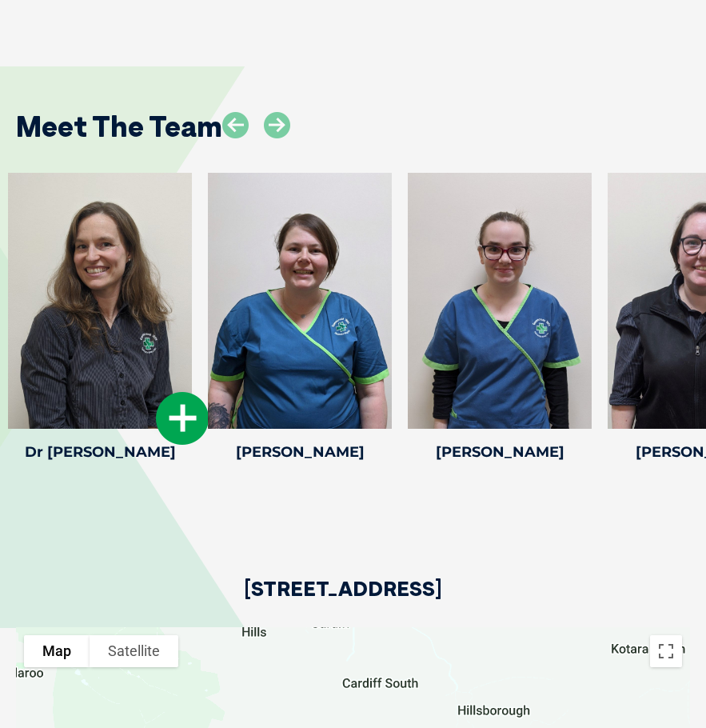
scroll to position [2321, 0]
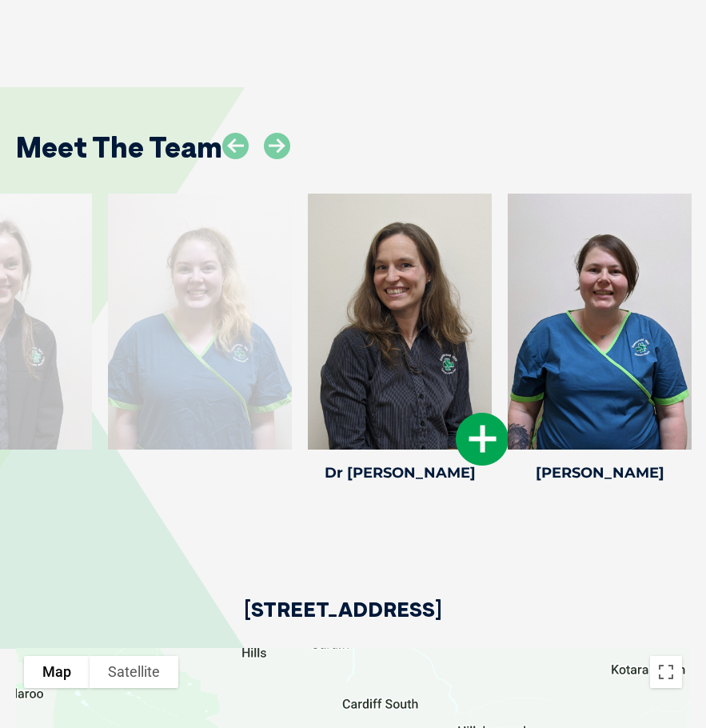
click at [492, 330] on div at bounding box center [400, 322] width 184 height 256
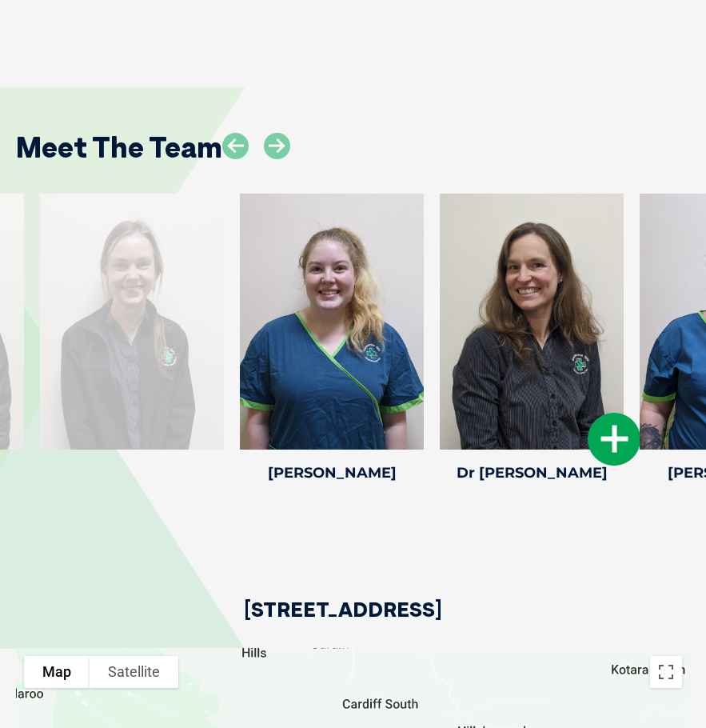
click at [488, 377] on div at bounding box center [532, 322] width 184 height 256
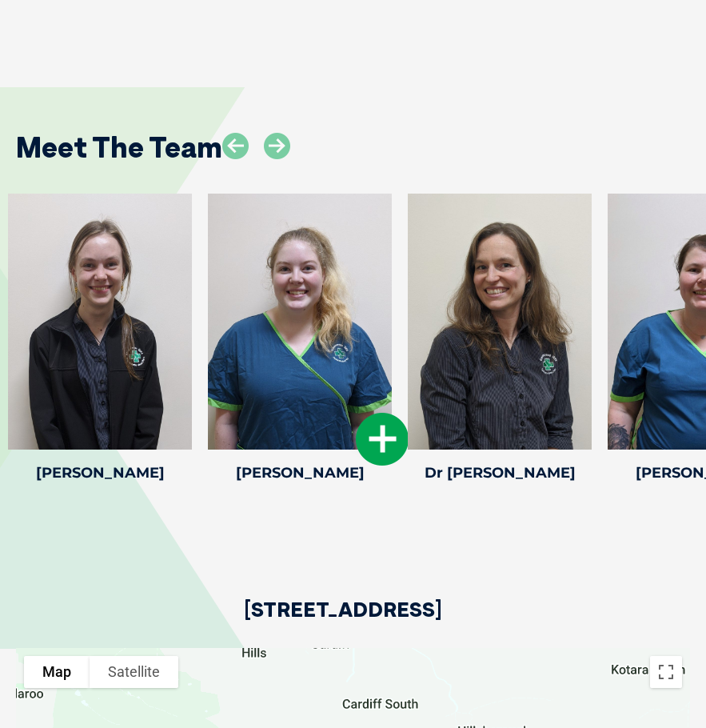
click at [365, 413] on icon at bounding box center [382, 439] width 53 height 53
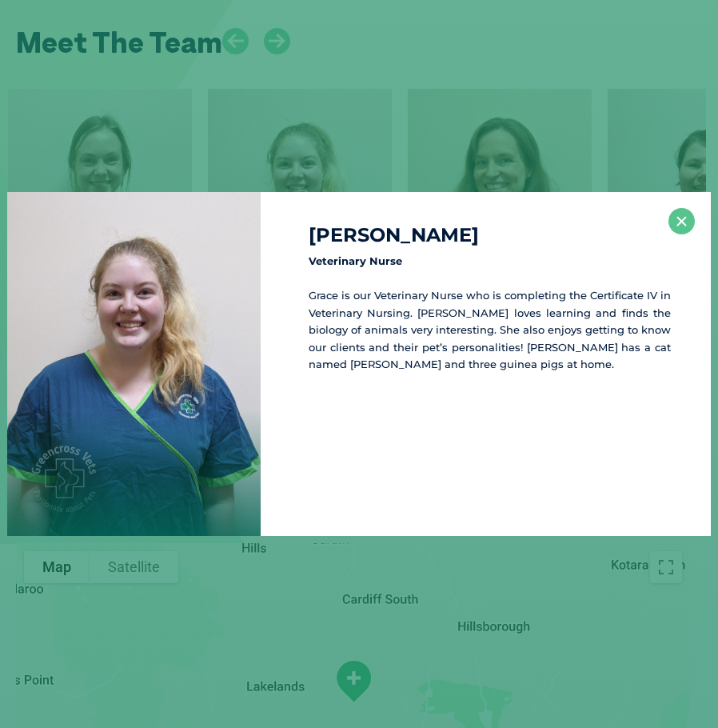
click at [450, 168] on div "[PERSON_NAME] Veterinary Nurse Grace is our Veterinary Nurse who is completing …" at bounding box center [359, 364] width 718 height 728
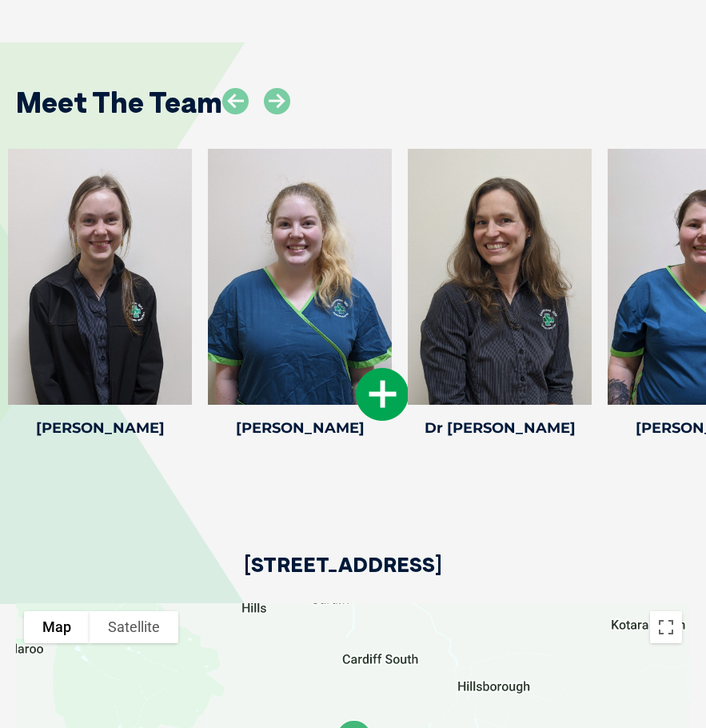
scroll to position [2243, 0]
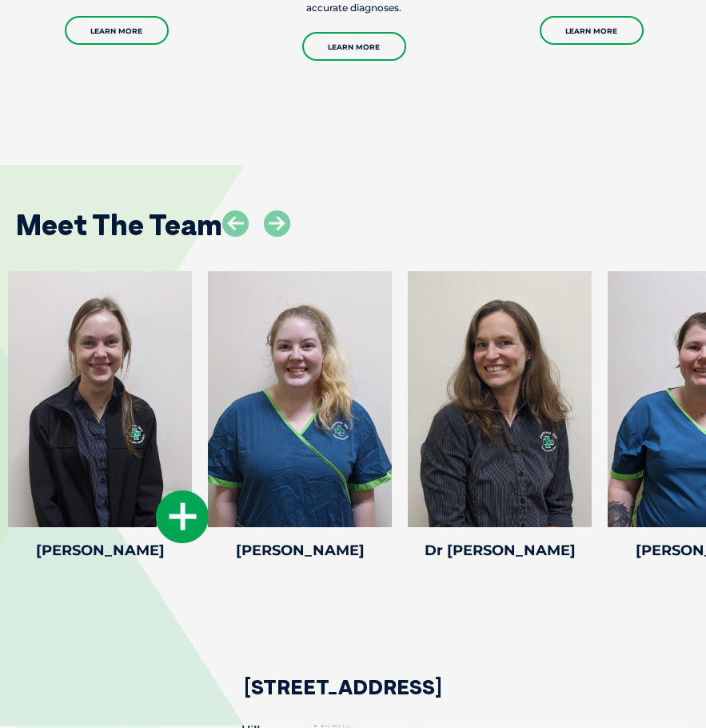
click at [192, 431] on div at bounding box center [100, 399] width 184 height 256
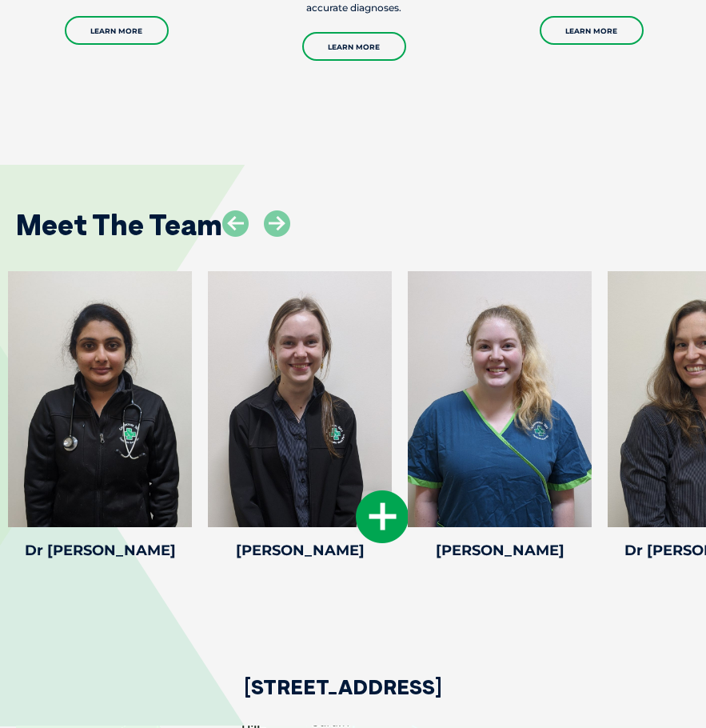
click at [373, 491] on icon at bounding box center [382, 516] width 53 height 53
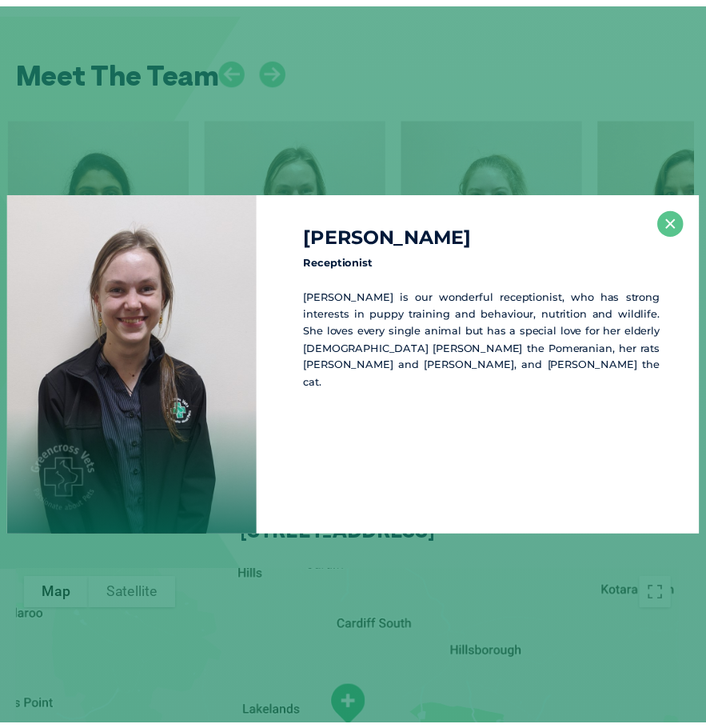
scroll to position [2406, 0]
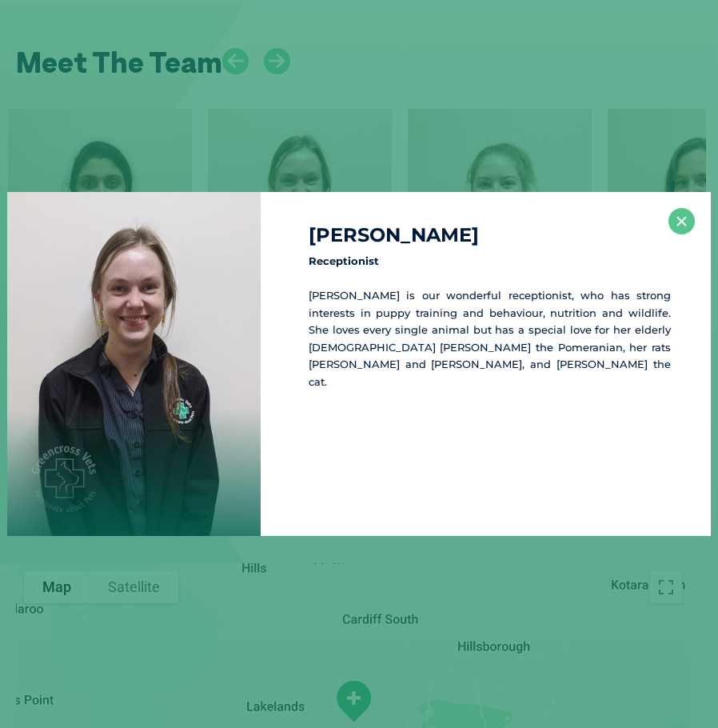
click at [418, 155] on div "[PERSON_NAME] Receptionist [PERSON_NAME] is our wonderful receptionist, who has…" at bounding box center [359, 364] width 718 height 728
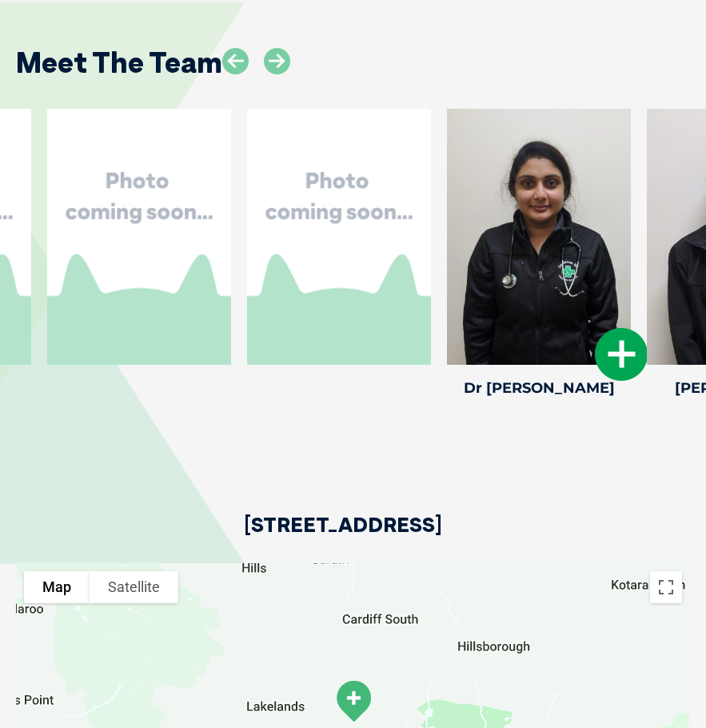
click at [604, 183] on div at bounding box center [539, 237] width 184 height 256
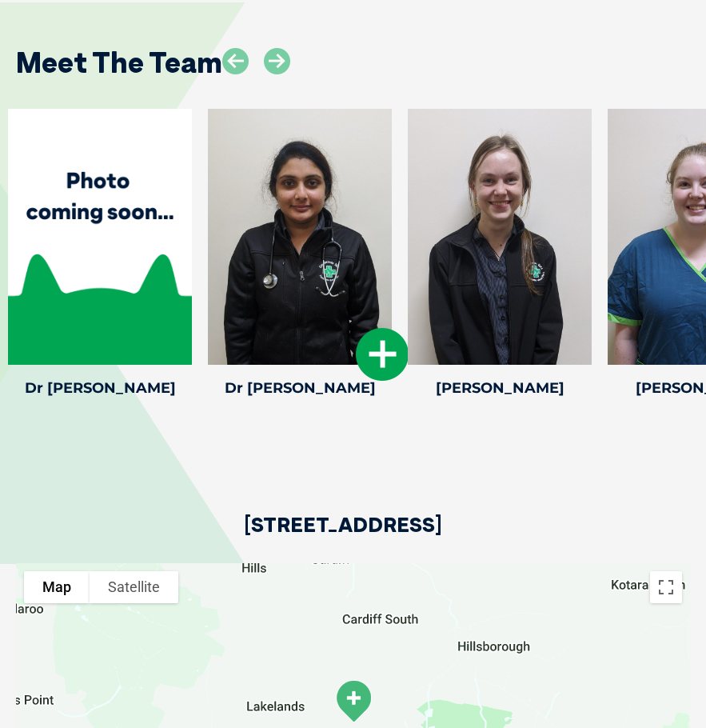
click at [368, 328] on icon at bounding box center [382, 354] width 53 height 53
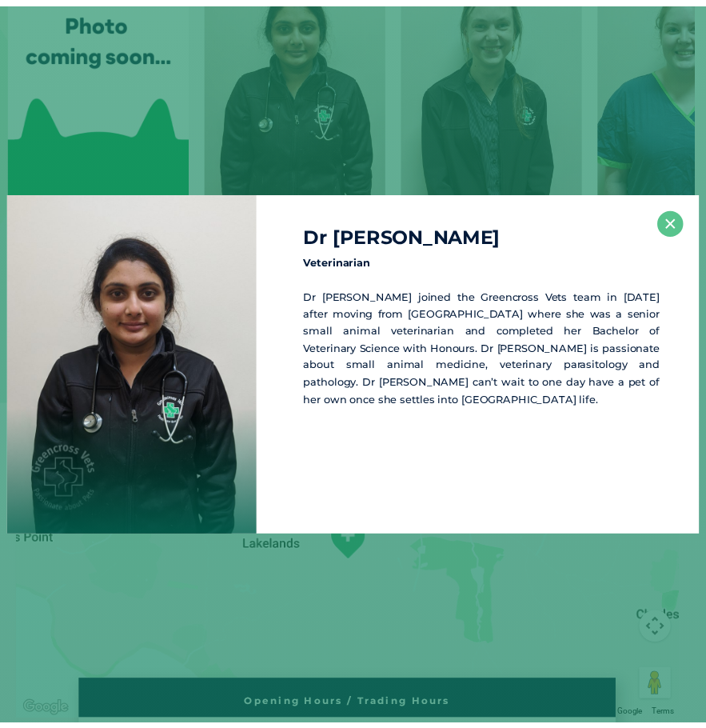
scroll to position [2568, 0]
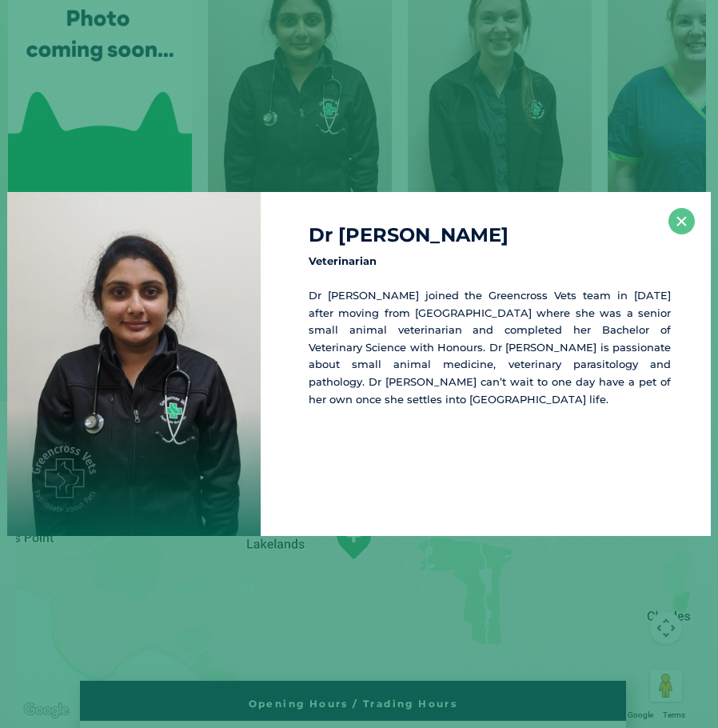
click at [388, 127] on div "Dr [PERSON_NAME] Veterinarian Dr [PERSON_NAME] joined the Greencross Vets team …" at bounding box center [359, 364] width 718 height 728
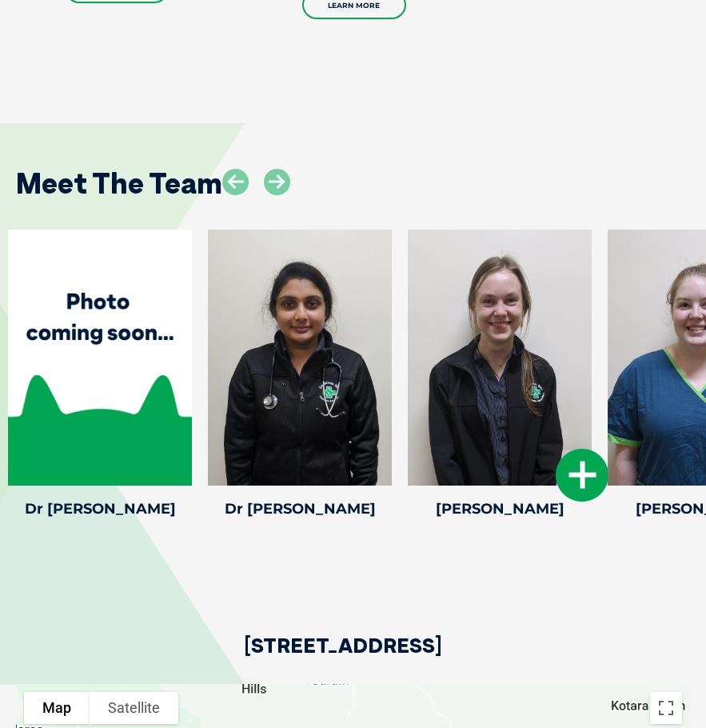
scroll to position [2248, 0]
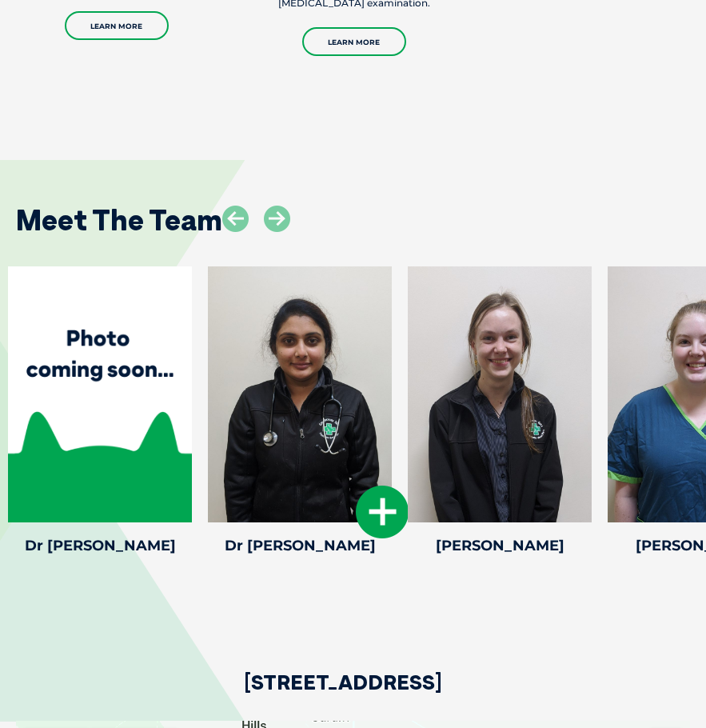
drag, startPoint x: 204, startPoint y: 370, endPoint x: 551, endPoint y: 385, distance: 347.5
click at [400, 385] on div "Dr [PERSON_NAME] Dr [PERSON_NAME] Veterinarian Dr [PERSON_NAME] joined the Gree…" at bounding box center [300, 413] width 200 height 294
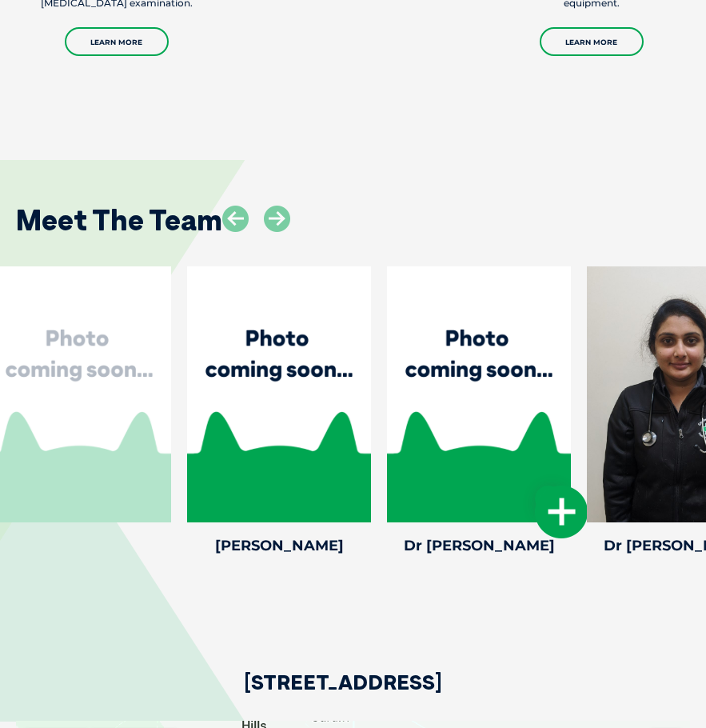
click at [488, 419] on div at bounding box center [479, 394] width 184 height 256
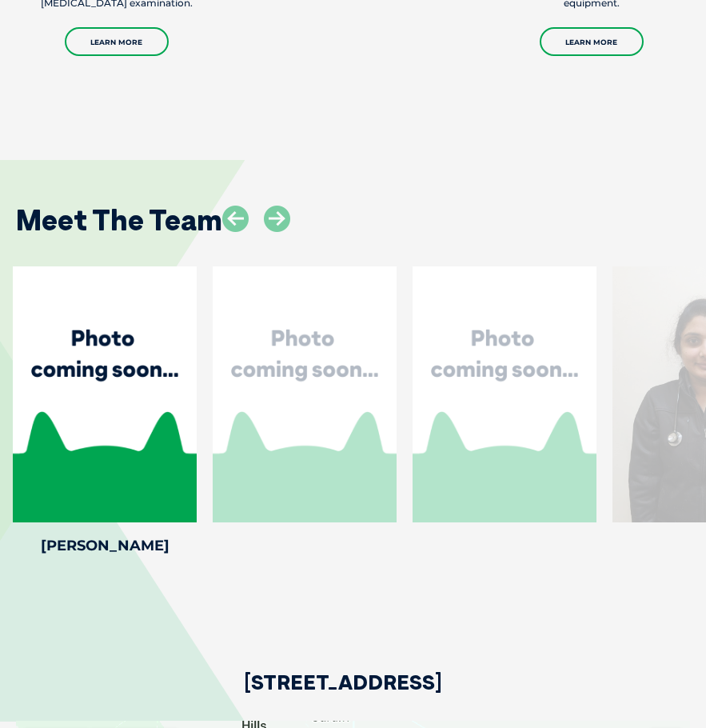
drag, startPoint x: 354, startPoint y: 454, endPoint x: 507, endPoint y: 447, distance: 153.8
click at [397, 447] on div at bounding box center [305, 394] width 184 height 256
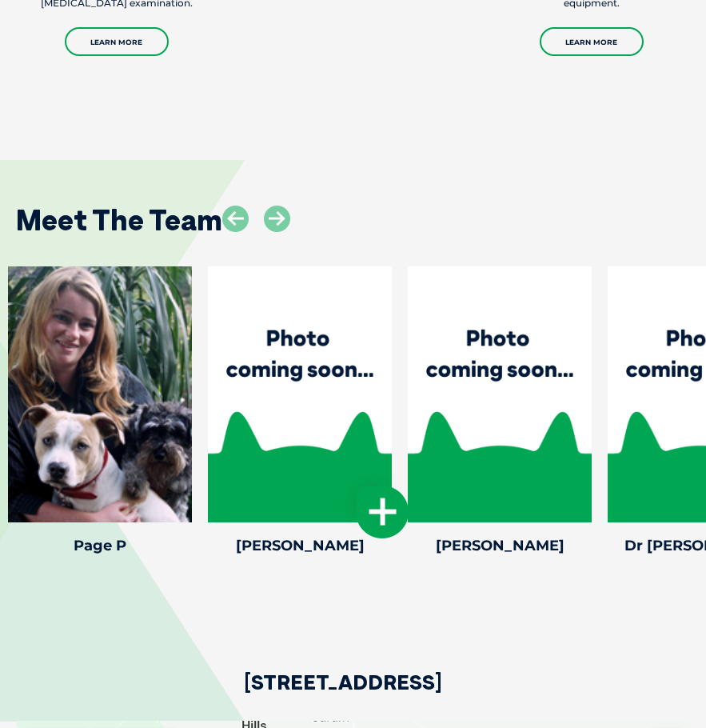
click at [592, 498] on icon at bounding box center [582, 512] width 53 height 53
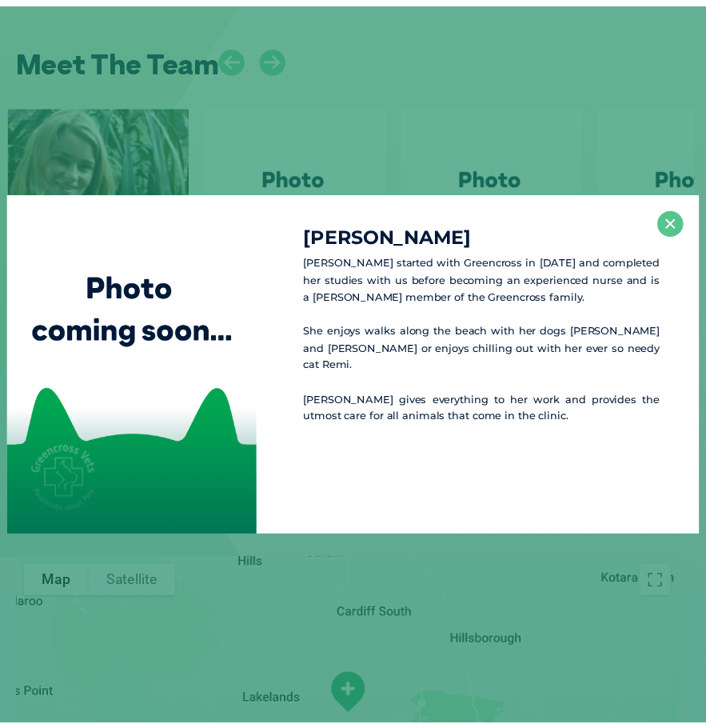
scroll to position [2411, 0]
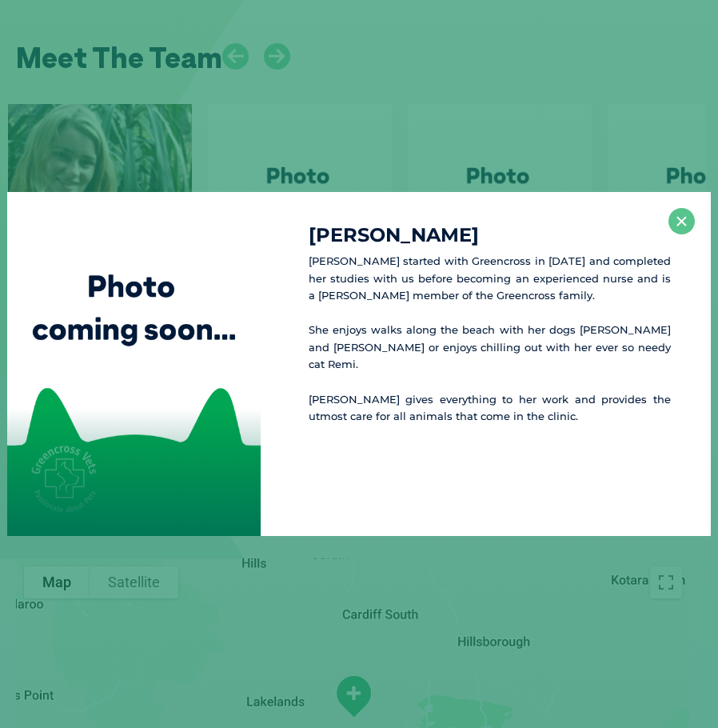
click at [504, 161] on div "[PERSON_NAME] [PERSON_NAME] started with Greencross in [DATE] and completed her…" at bounding box center [359, 364] width 718 height 728
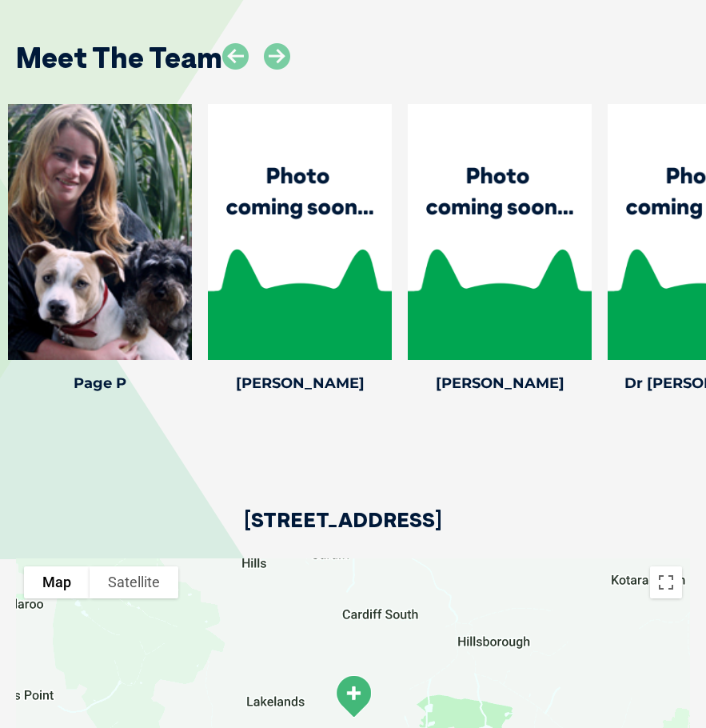
click at [377, 323] on icon at bounding box center [382, 349] width 53 height 53
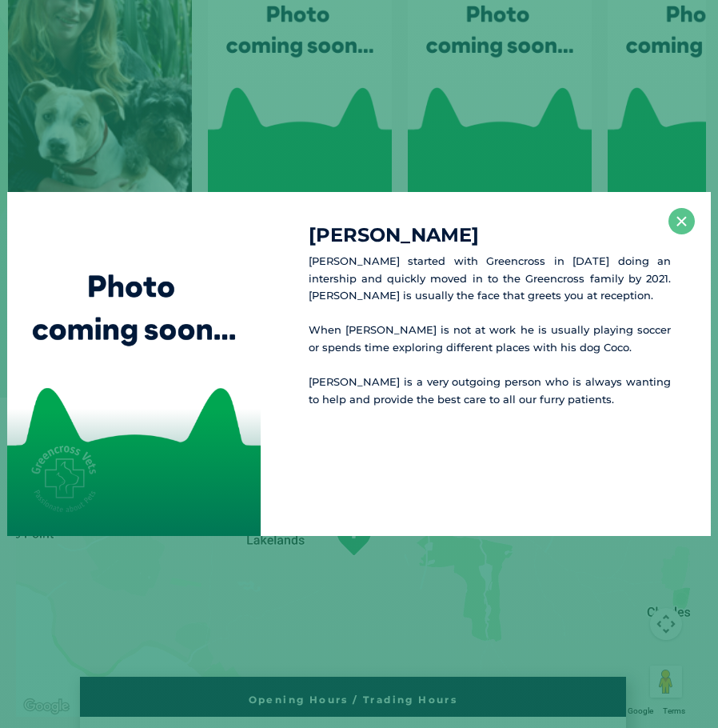
scroll to position [2573, 0]
click at [502, 138] on div "[PERSON_NAME] started with Greencross in [DATE] doing an intership and quickly …" at bounding box center [359, 364] width 718 height 728
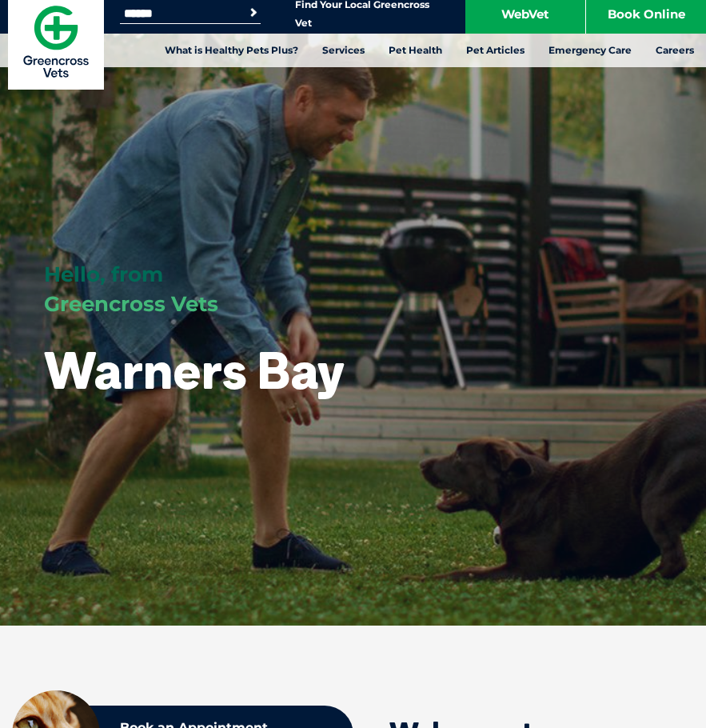
scroll to position [0, 0]
